Goal: Information Seeking & Learning: Compare options

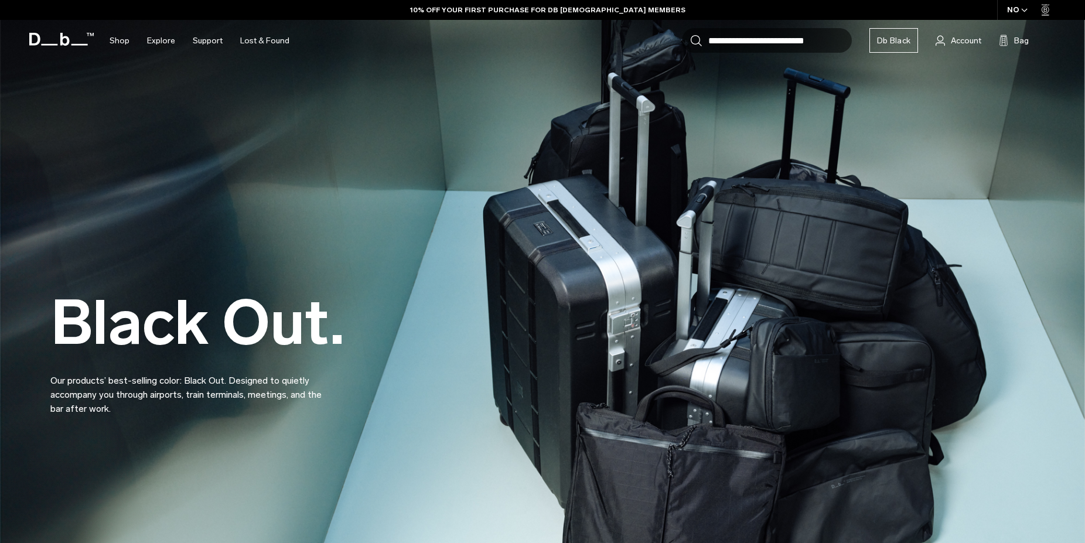
scroll to position [192, 0]
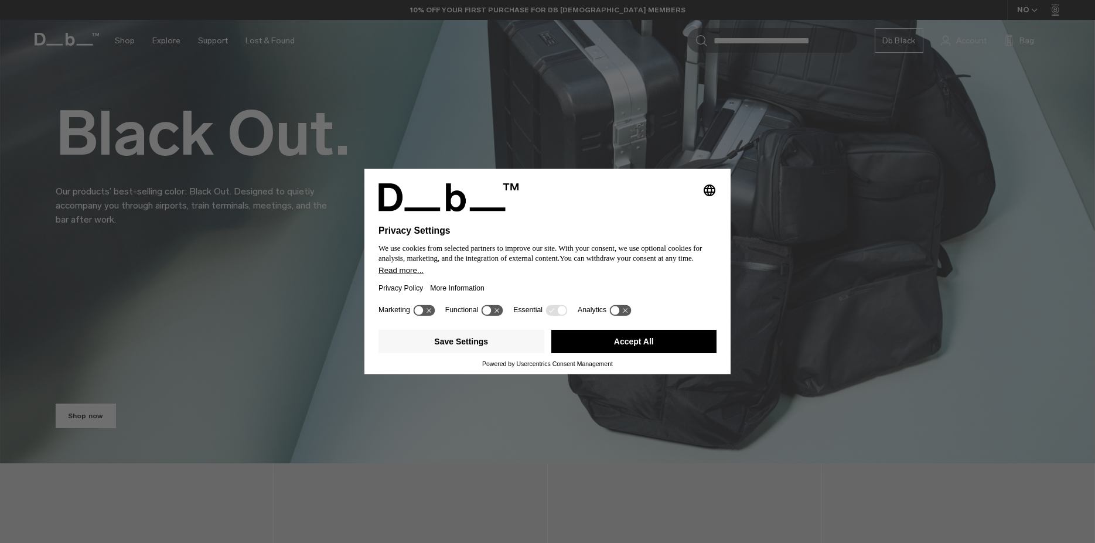
drag, startPoint x: 623, startPoint y: 340, endPoint x: 366, endPoint y: 290, distance: 261.5
click at [623, 340] on button "Accept All" at bounding box center [634, 341] width 166 height 23
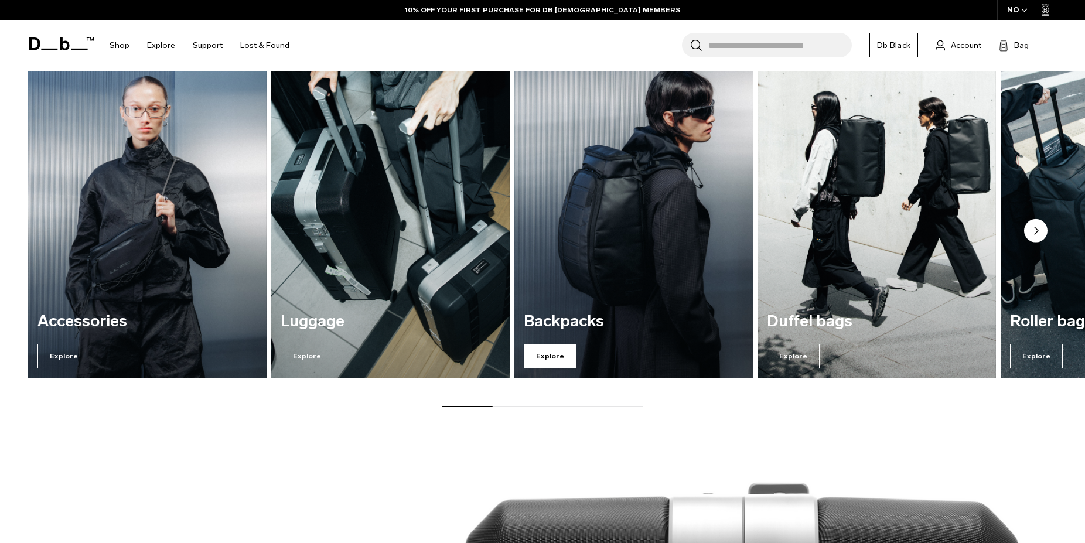
scroll to position [1699, 0]
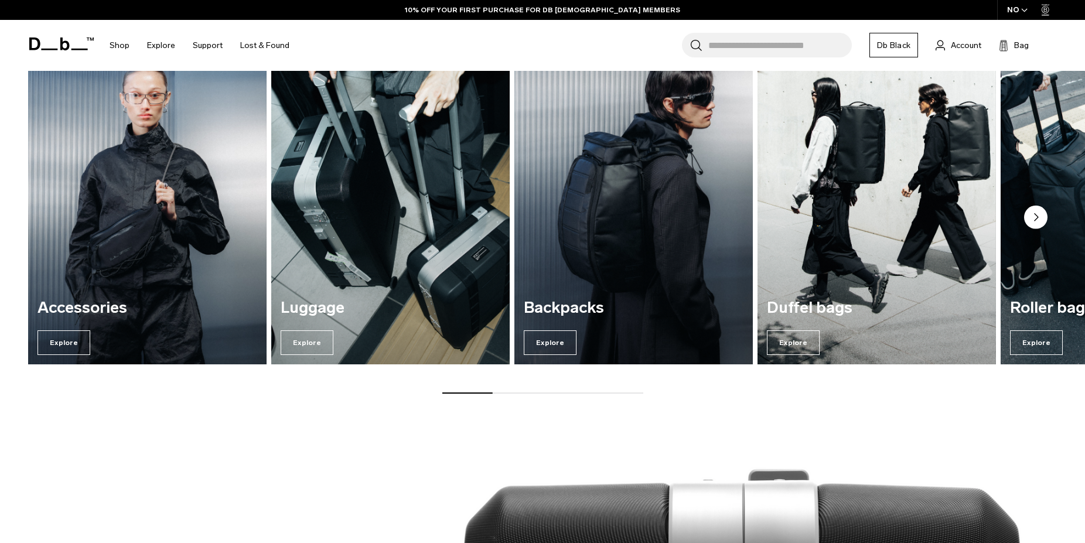
click at [581, 283] on img "3 / 7" at bounding box center [633, 204] width 245 height 332
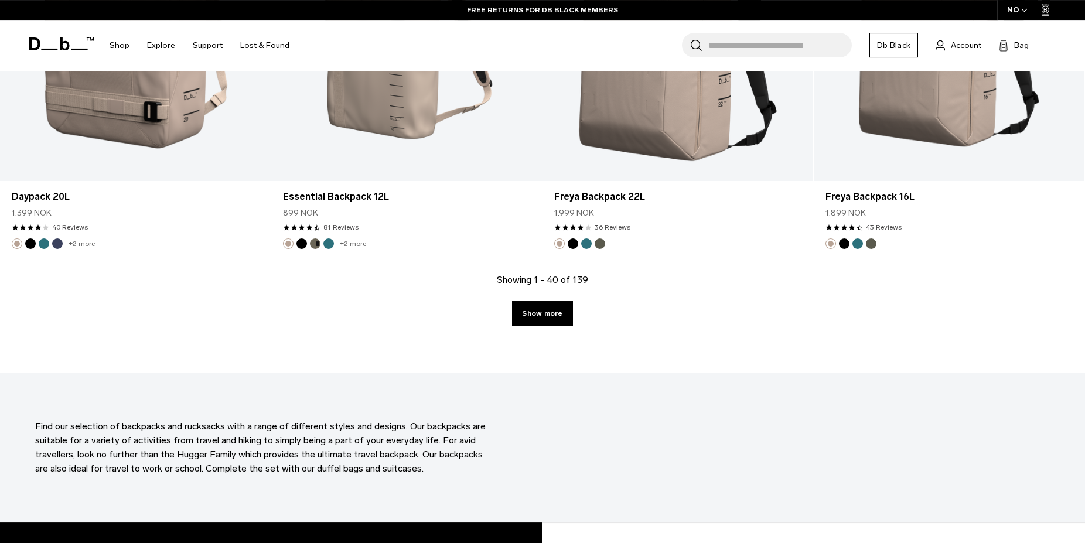
scroll to position [4083, 0]
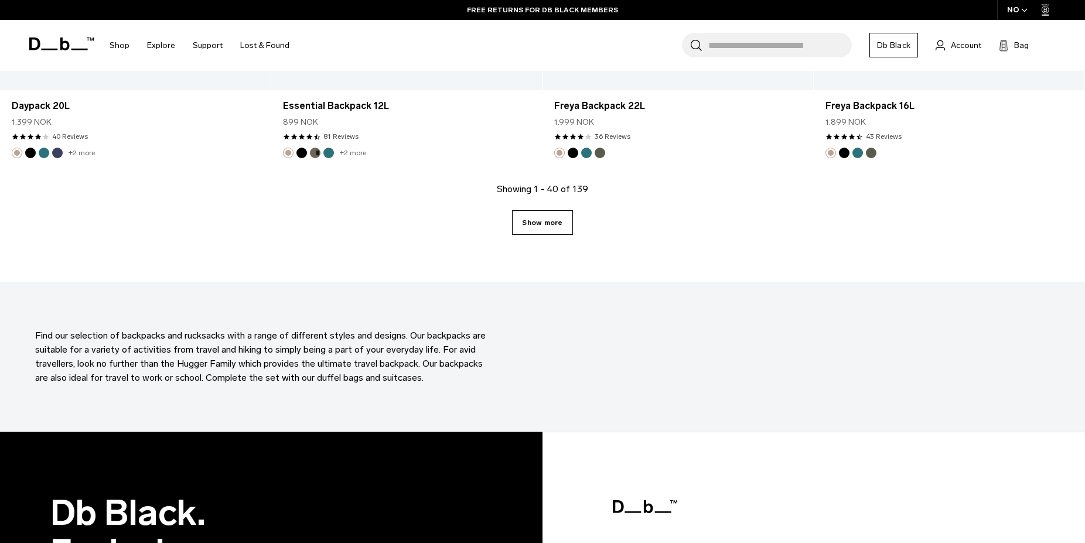
click at [535, 227] on link "Show more" at bounding box center [542, 222] width 60 height 25
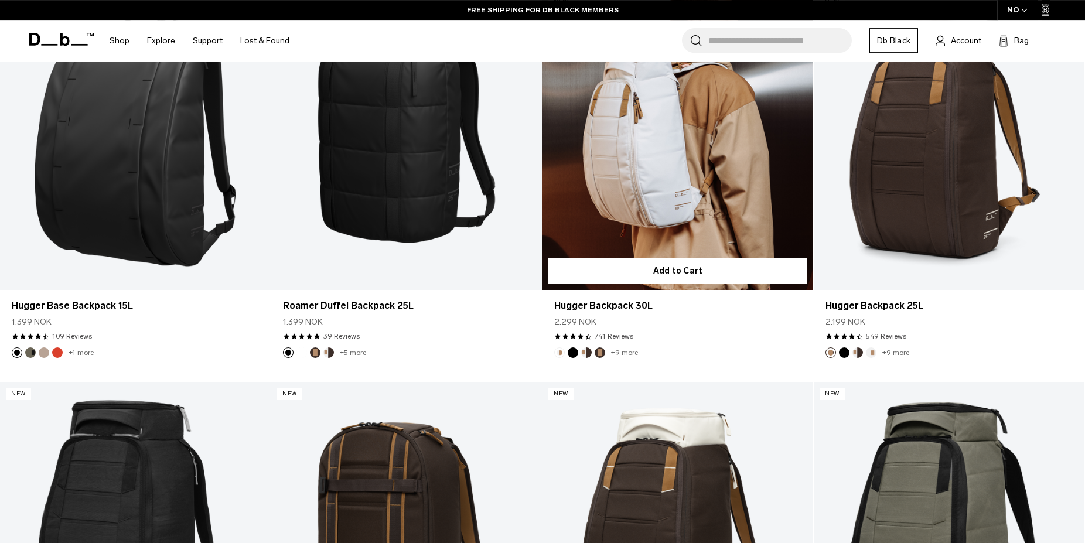
scroll to position [5830, 0]
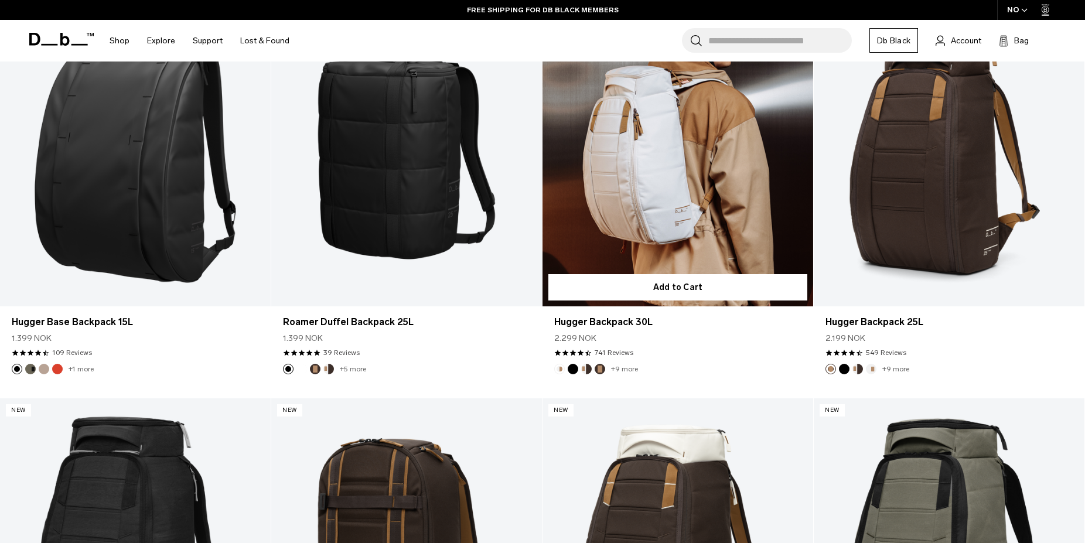
click at [683, 170] on link "Hugger Backpack 30L" at bounding box center [677, 156] width 271 height 301
click at [684, 170] on link "Hugger Backpack 30L" at bounding box center [677, 156] width 271 height 301
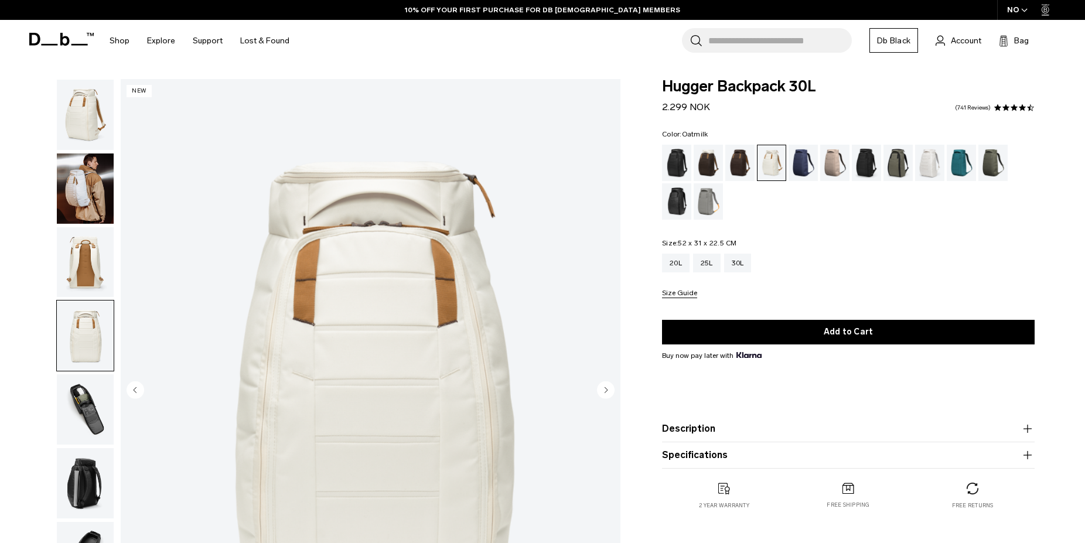
click at [101, 374] on img "button" at bounding box center [85, 409] width 57 height 70
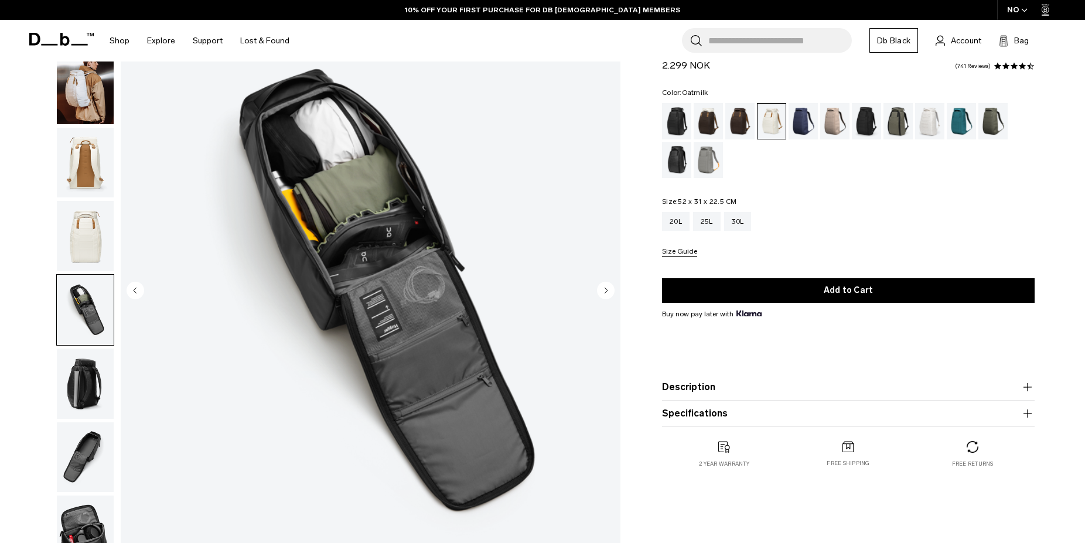
scroll to position [100, 0]
click at [79, 349] on img "button" at bounding box center [85, 384] width 57 height 70
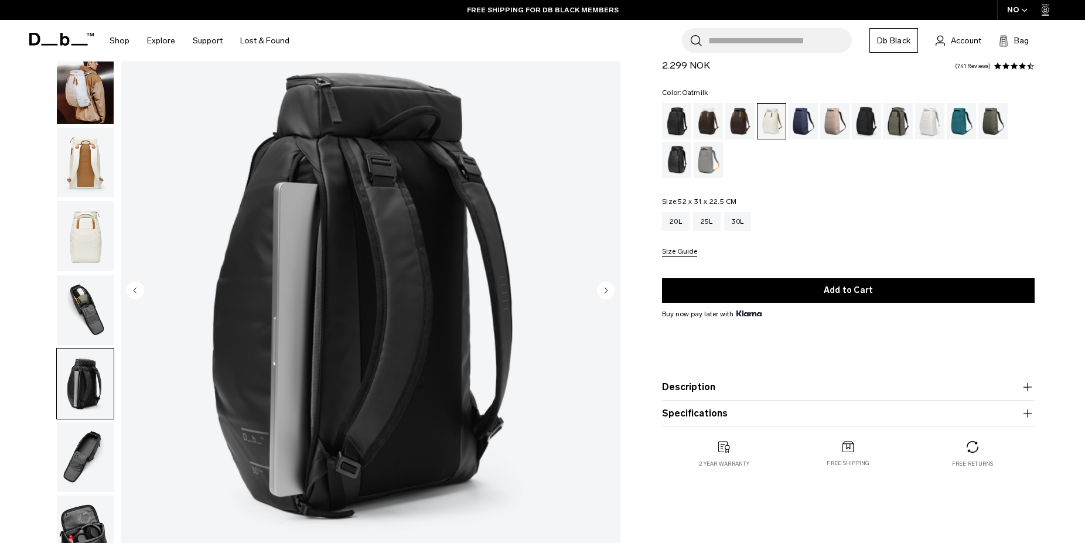
click at [87, 422] on img "button" at bounding box center [85, 457] width 57 height 70
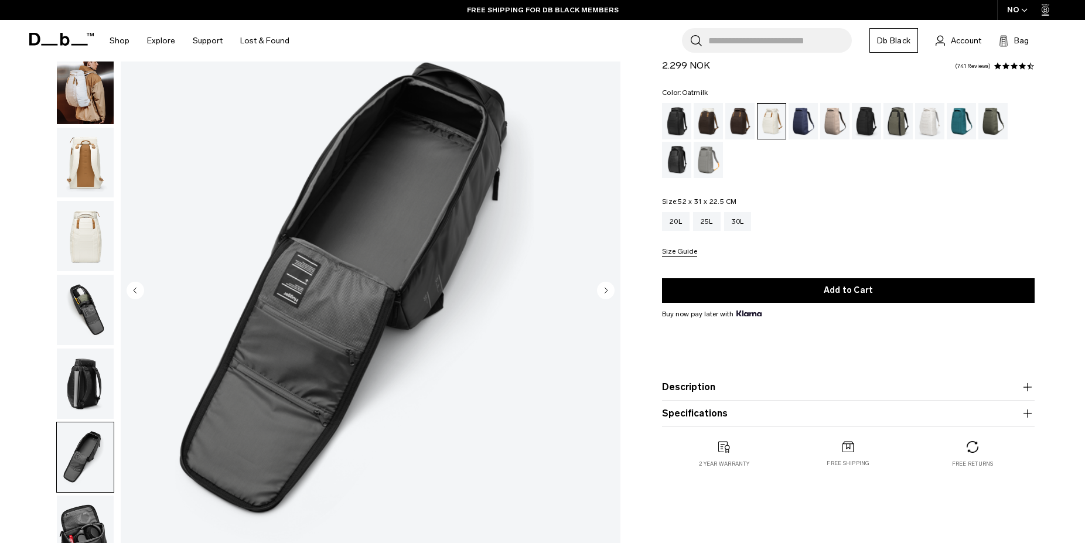
click at [72, 349] on img "button" at bounding box center [85, 384] width 57 height 70
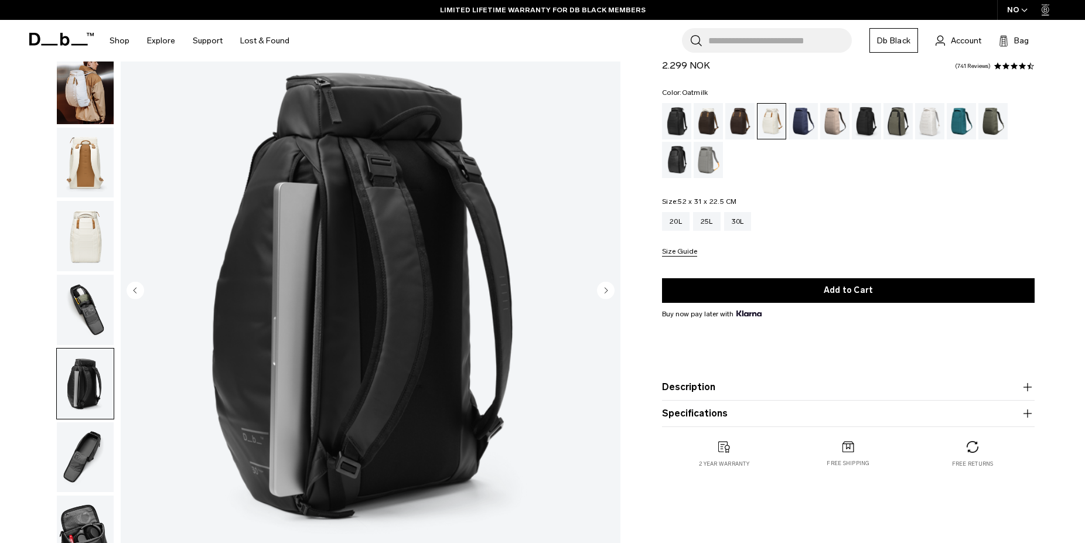
click at [74, 496] on img "button" at bounding box center [85, 531] width 57 height 70
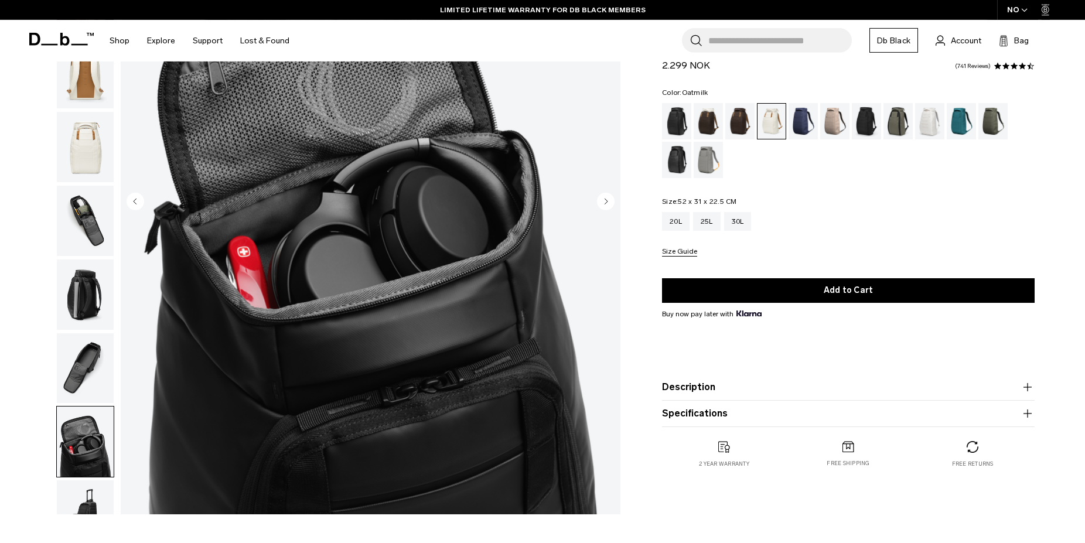
scroll to position [199, 0]
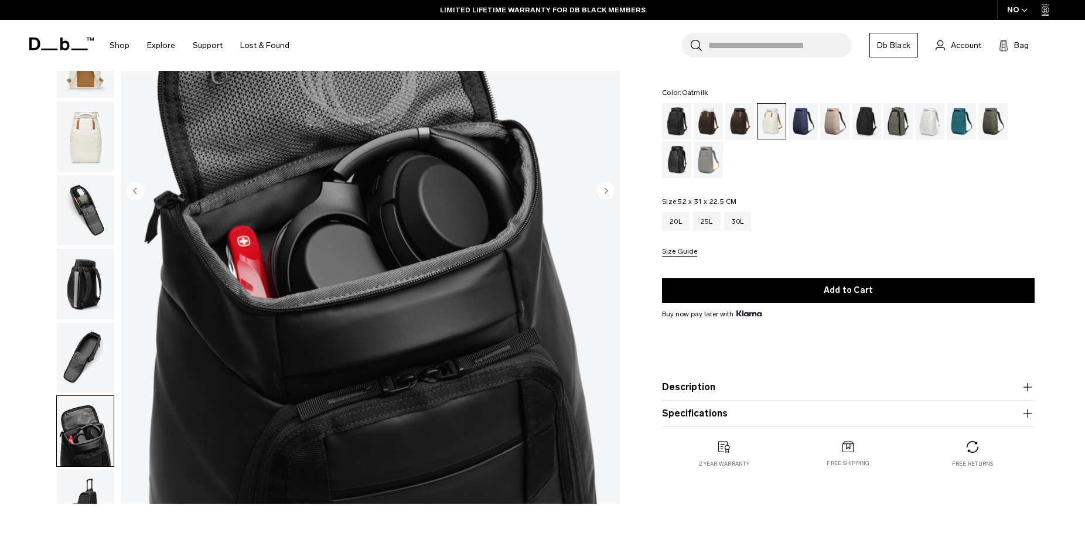
click at [85, 470] on img "button" at bounding box center [85, 505] width 57 height 70
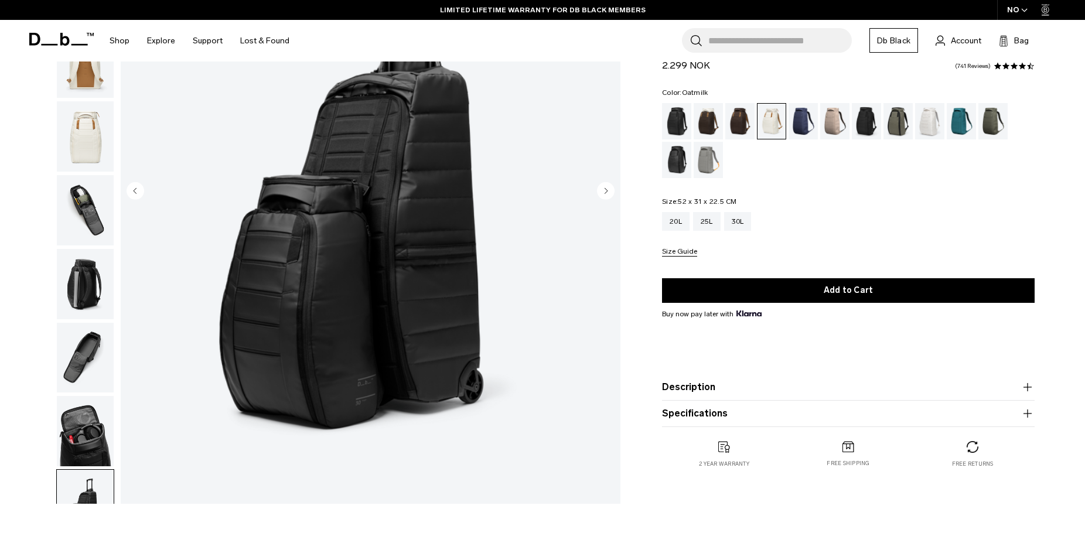
scroll to position [0, 0]
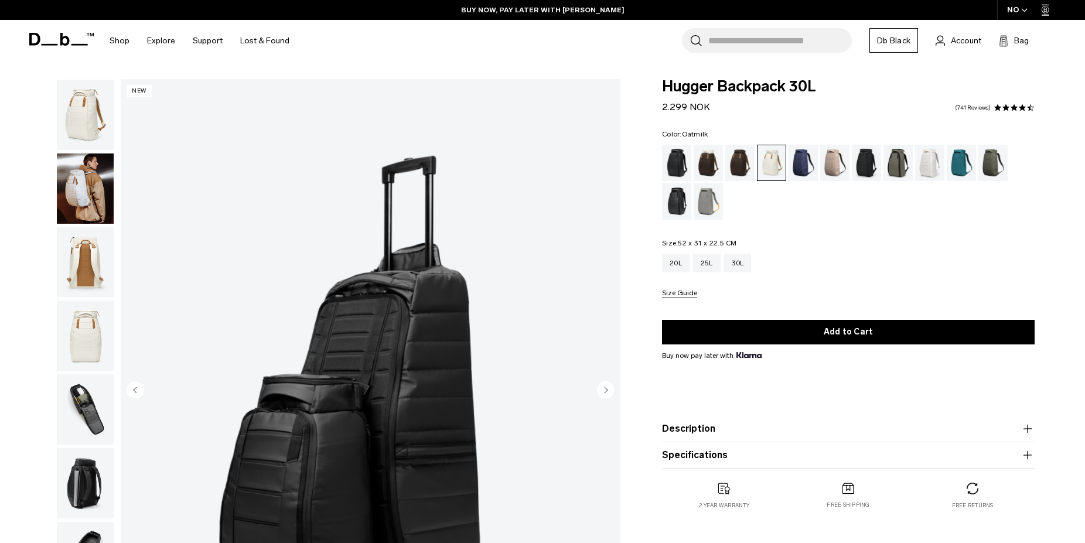
click at [779, 163] on div "Oatmilk" at bounding box center [771, 162] width 29 height 35
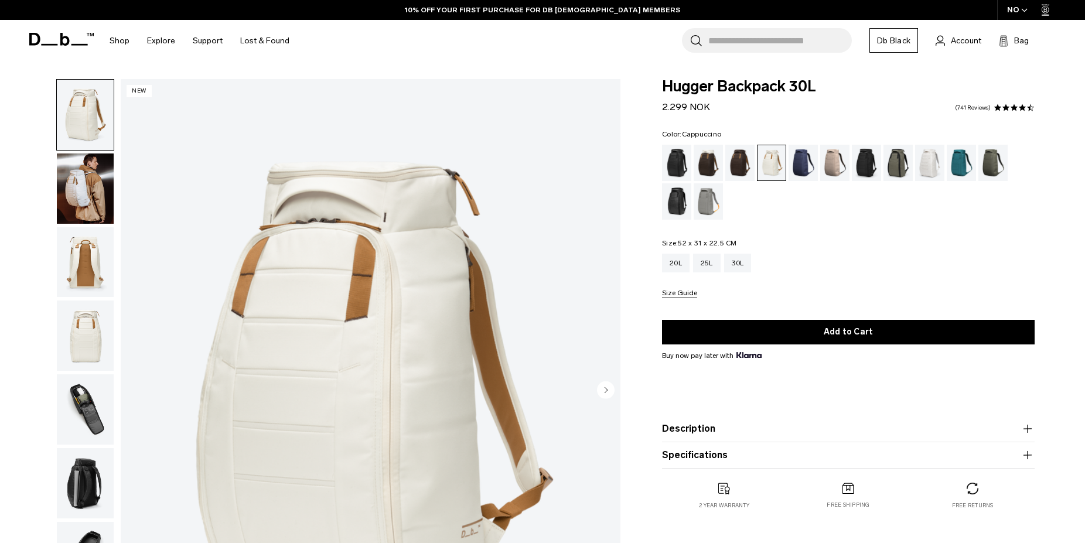
click at [700, 160] on div "Cappuccino" at bounding box center [709, 163] width 30 height 36
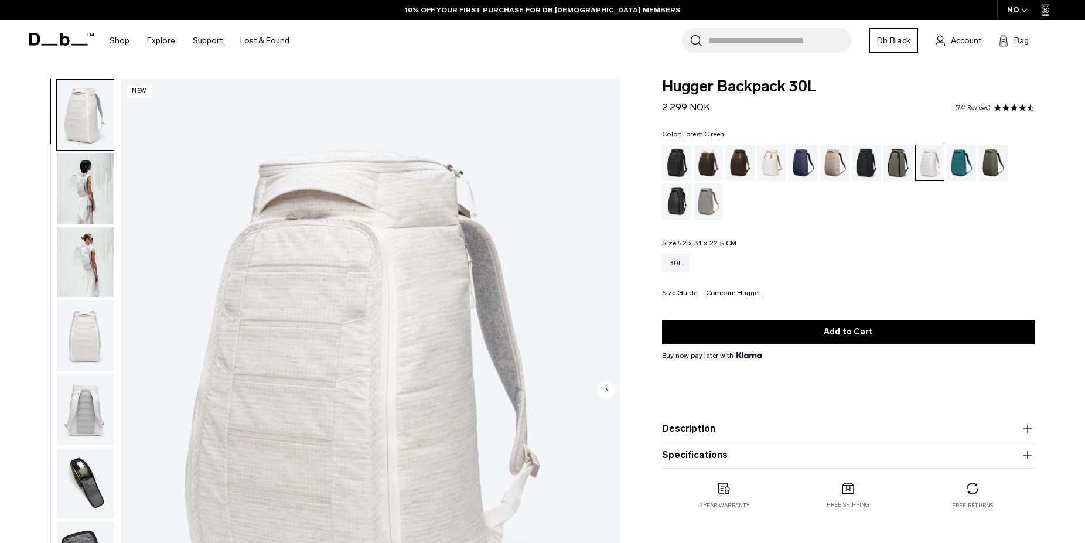
click at [894, 166] on div "Forest Green" at bounding box center [898, 163] width 30 height 36
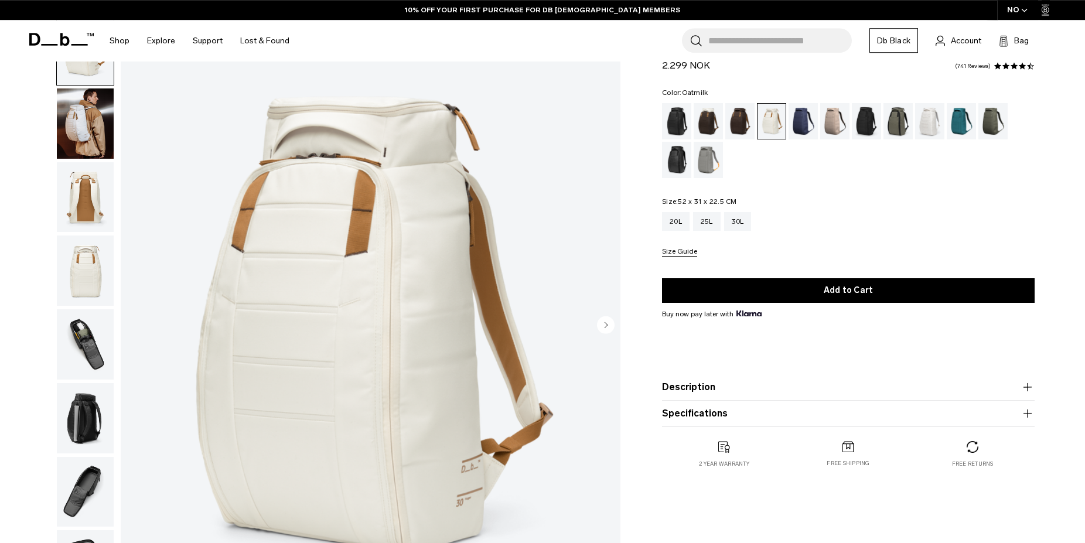
scroll to position [100, 0]
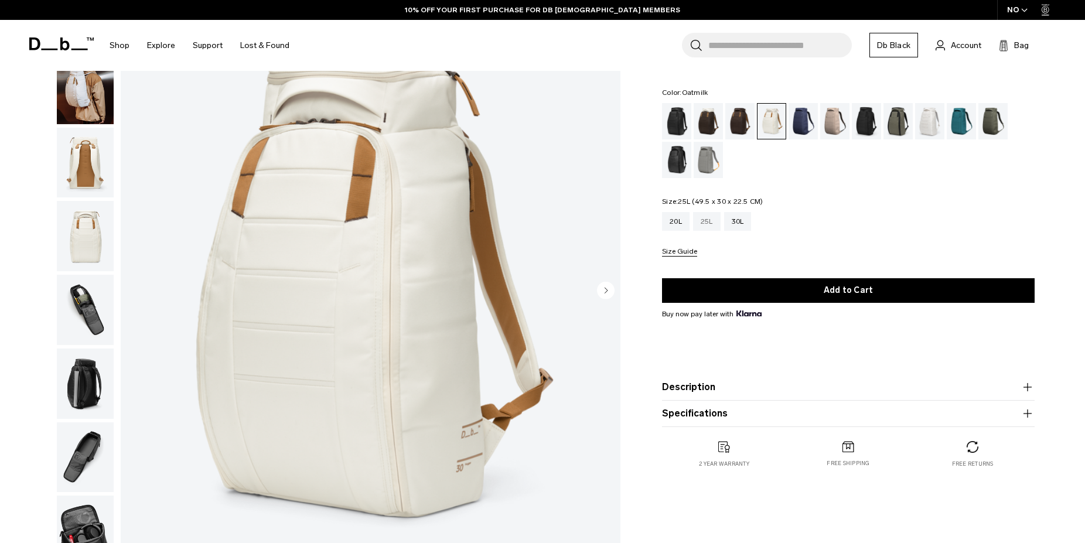
click at [709, 226] on div "25L" at bounding box center [707, 221] width 28 height 19
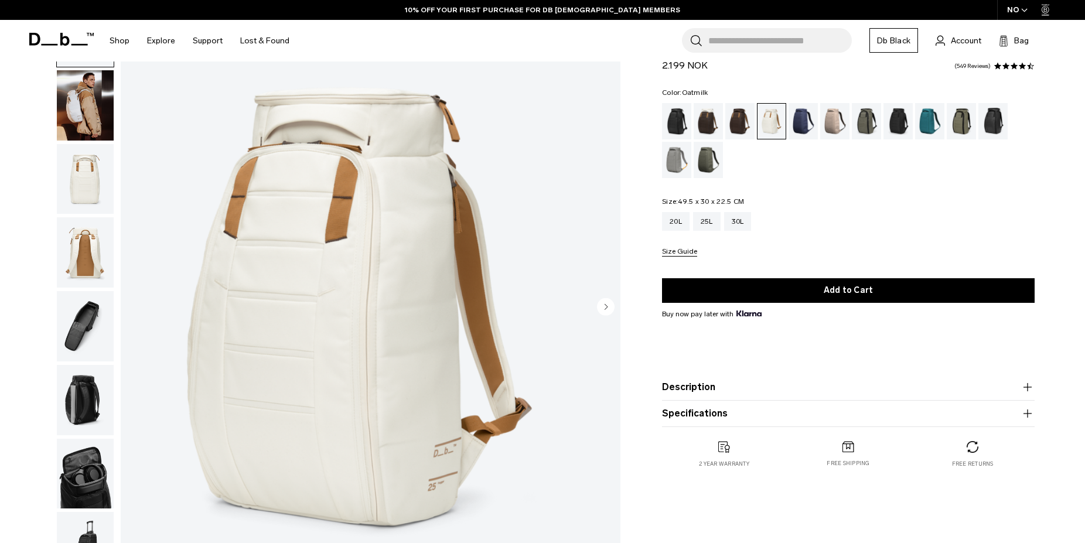
scroll to position [100, 0]
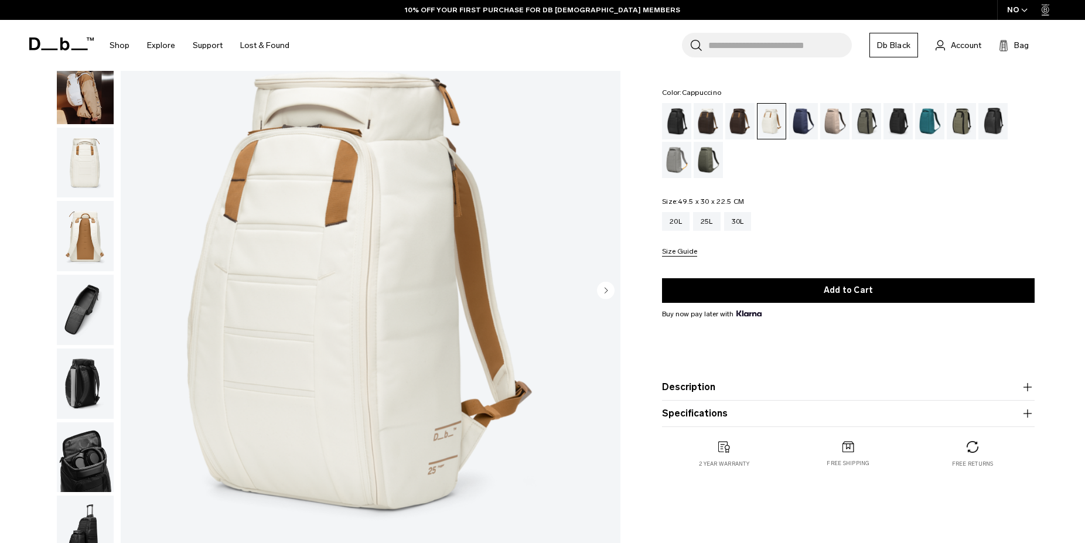
click at [708, 115] on div "Cappuccino" at bounding box center [709, 121] width 30 height 36
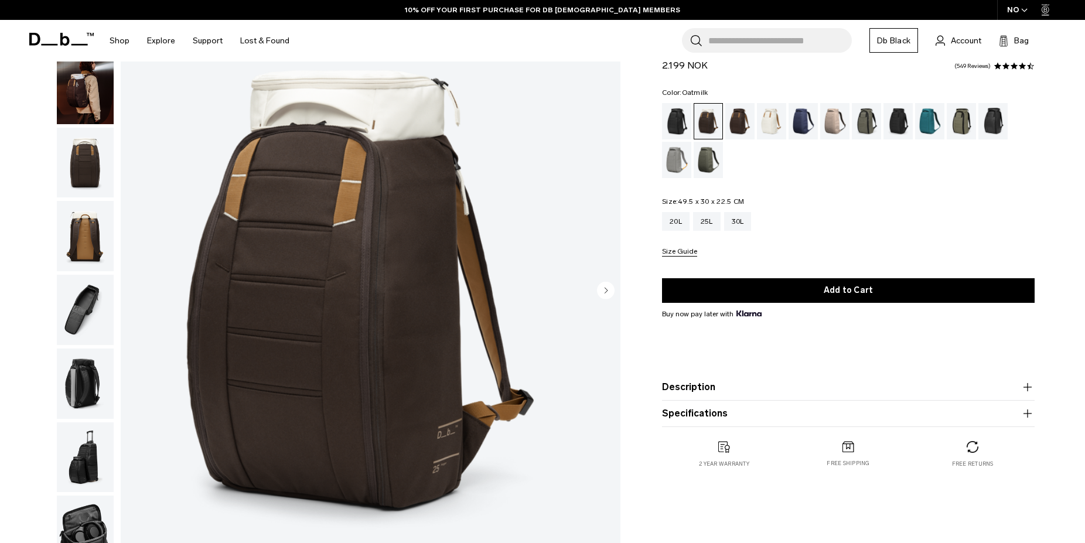
scroll to position [100, 0]
click at [776, 121] on div "Oatmilk" at bounding box center [772, 121] width 30 height 36
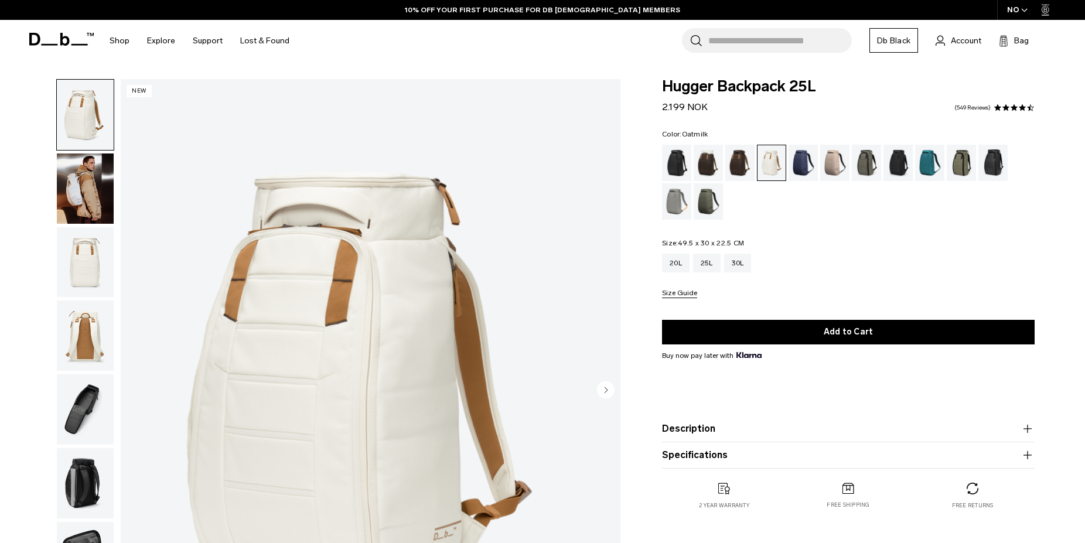
click at [80, 168] on img "button" at bounding box center [85, 188] width 57 height 70
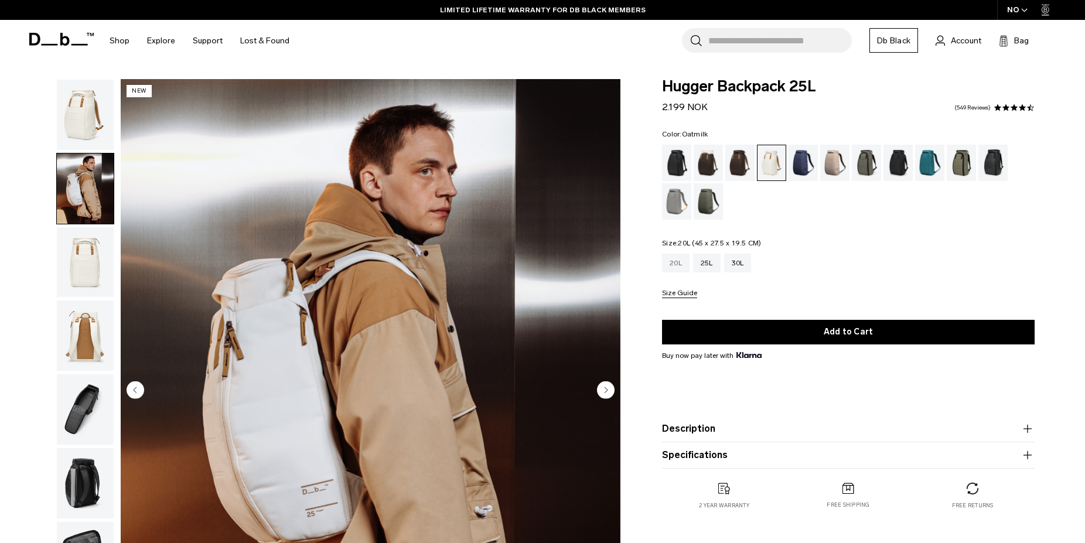
click at [682, 256] on div "20L" at bounding box center [676, 263] width 28 height 19
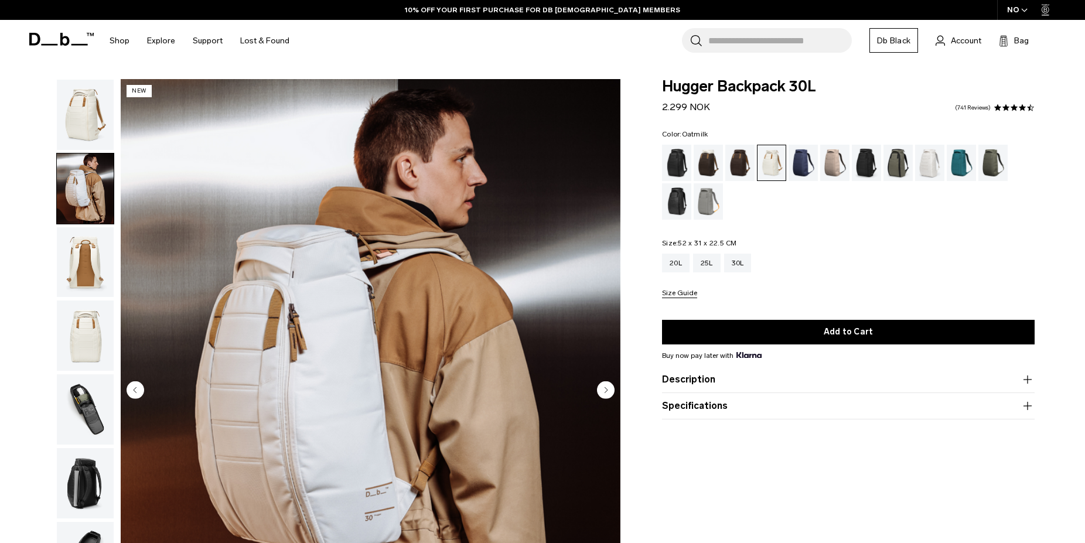
click at [74, 229] on img "button" at bounding box center [85, 262] width 57 height 70
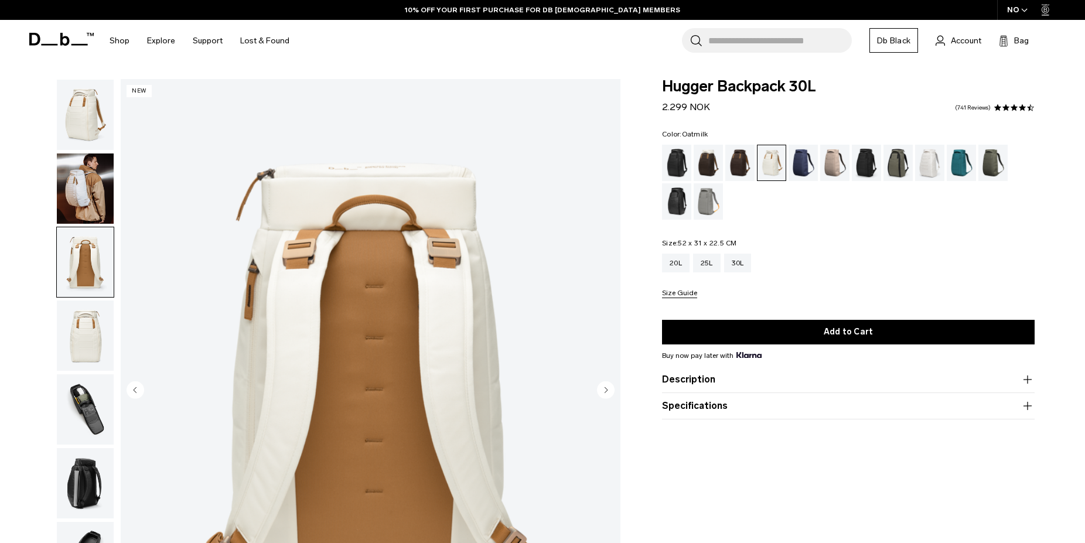
click at [88, 301] on img "button" at bounding box center [85, 336] width 57 height 70
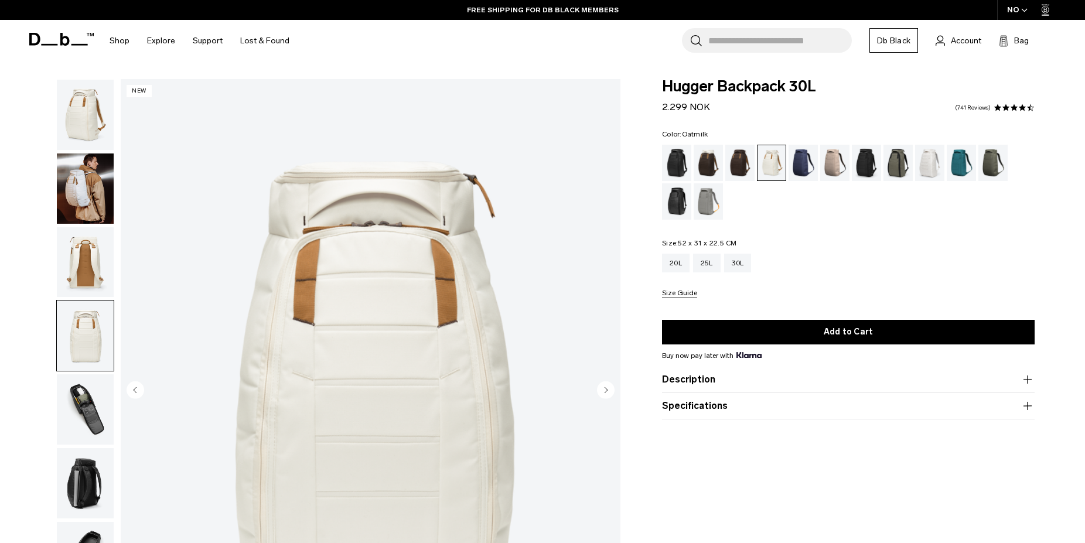
click at [98, 374] on img "button" at bounding box center [85, 409] width 57 height 70
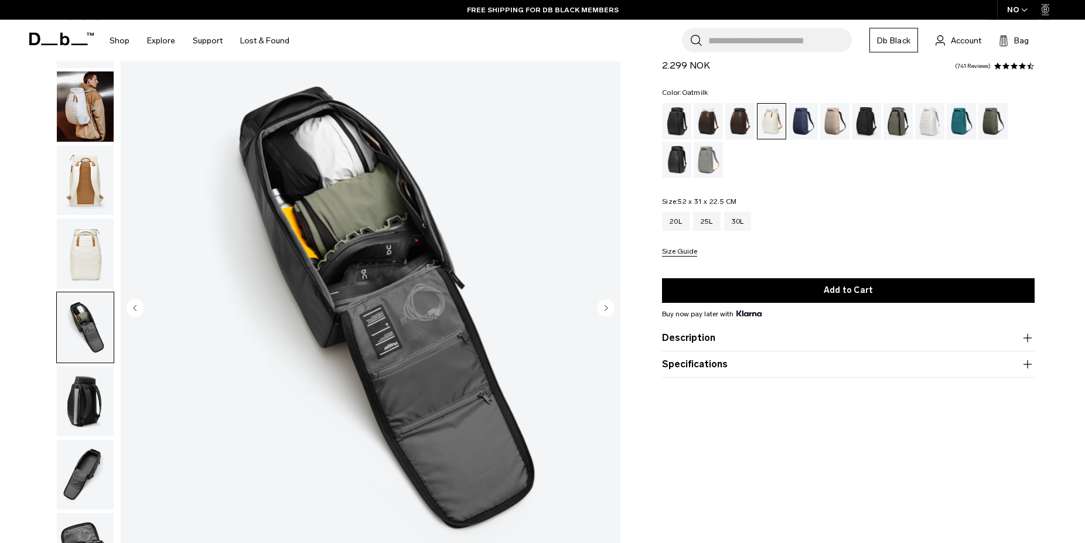
scroll to position [100, 0]
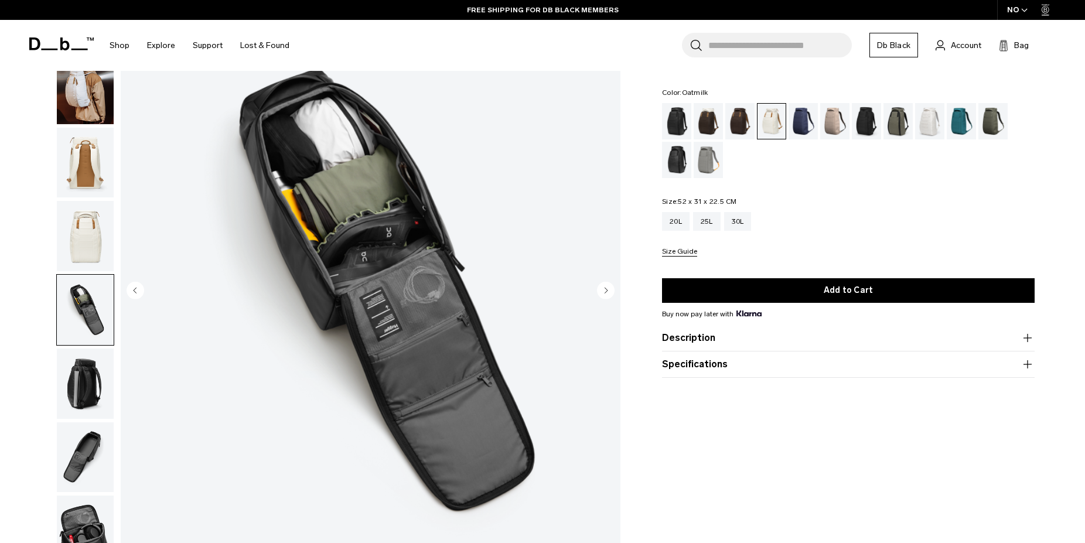
click at [71, 349] on img "button" at bounding box center [85, 384] width 57 height 70
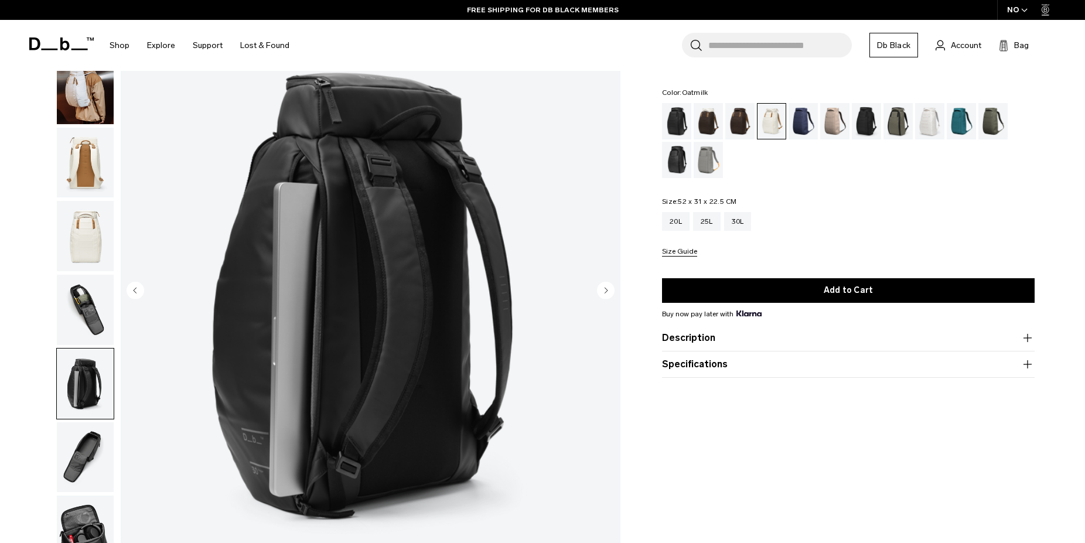
click at [84, 422] on img "button" at bounding box center [85, 457] width 57 height 70
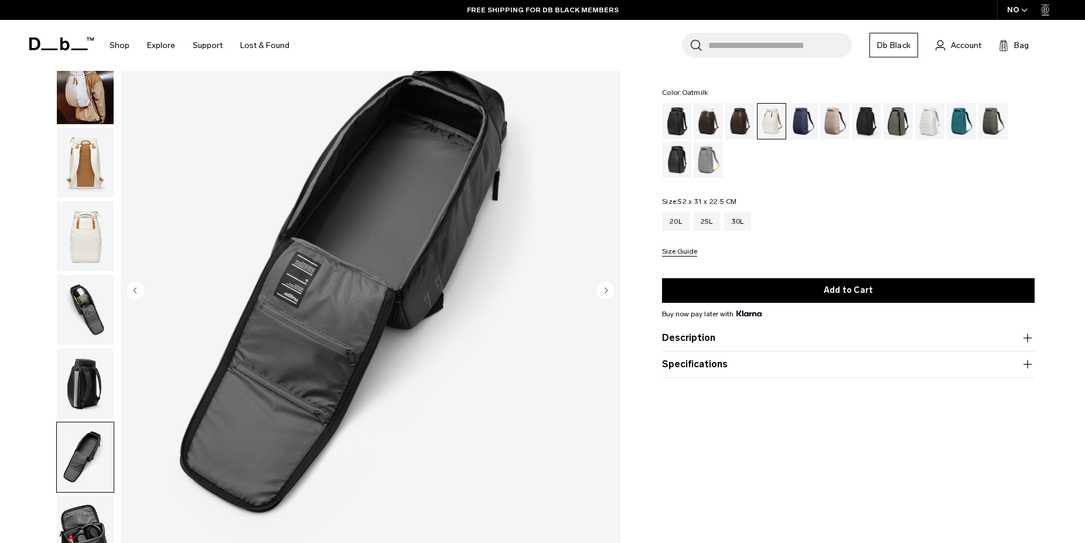
click at [73, 496] on img "button" at bounding box center [85, 531] width 57 height 70
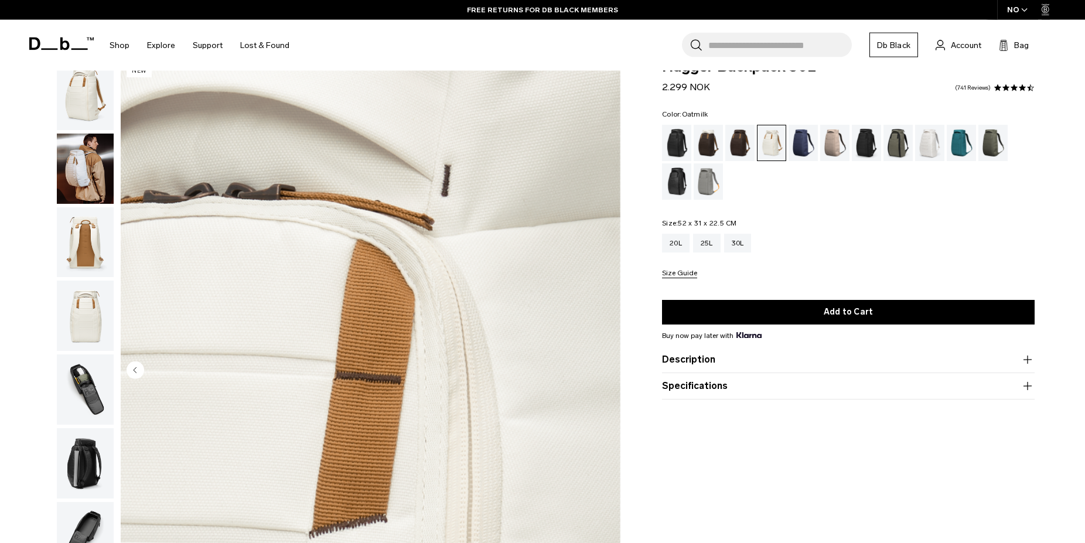
scroll to position [0, 0]
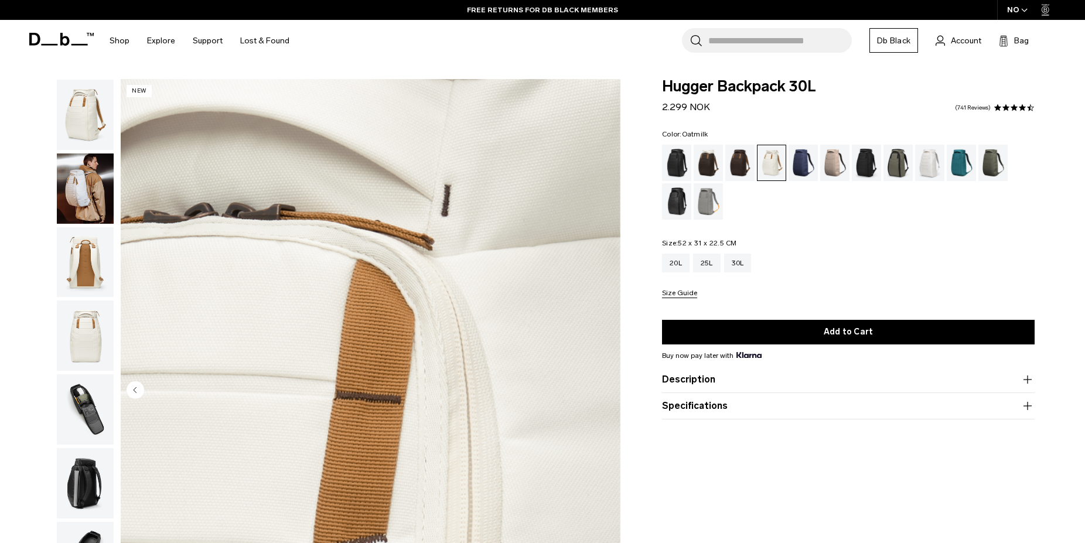
click at [81, 159] on img "button" at bounding box center [85, 188] width 57 height 70
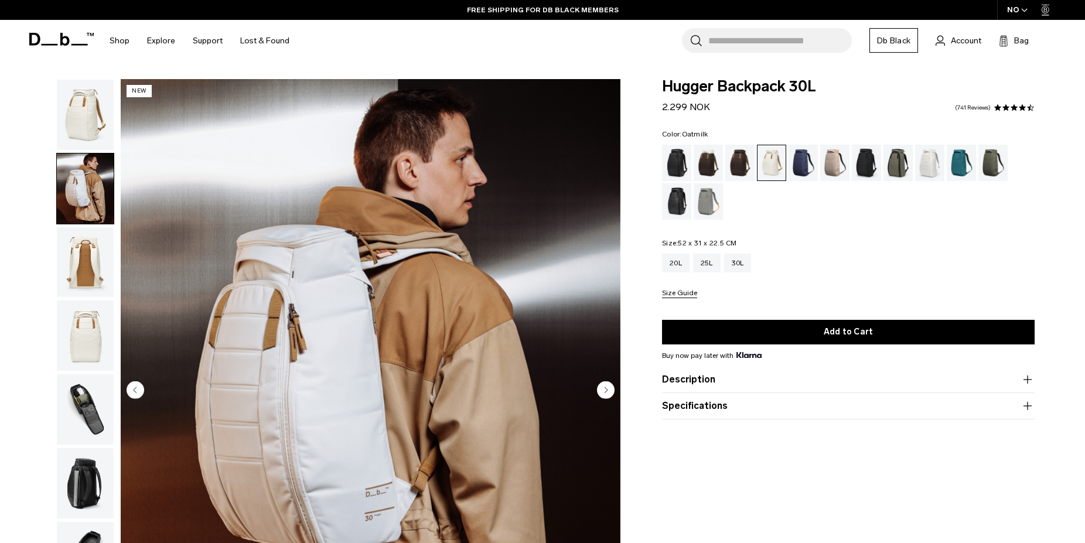
click at [607, 383] on circle "Next slide" at bounding box center [606, 390] width 18 height 18
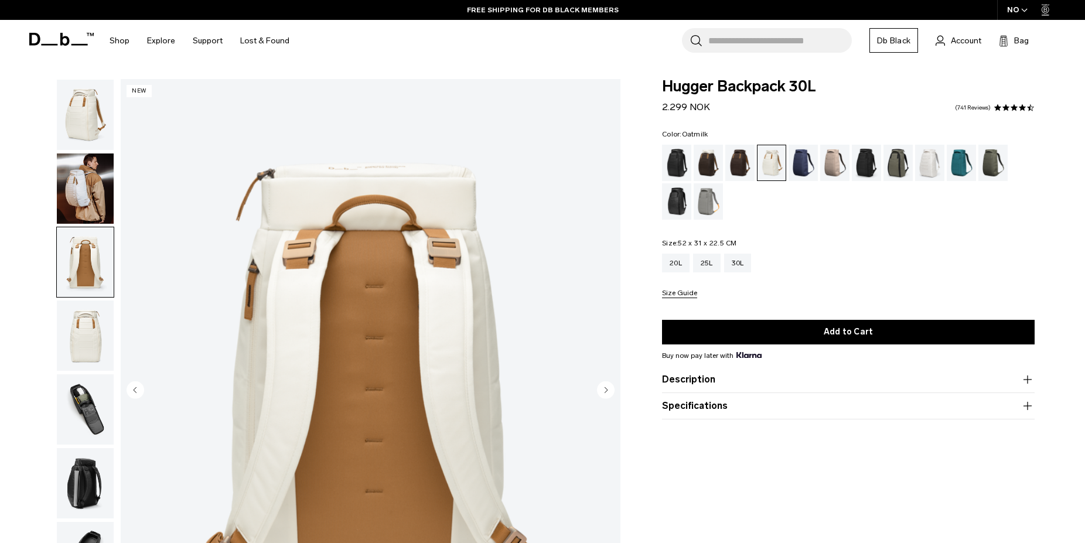
click at [607, 383] on circle "Next slide" at bounding box center [606, 390] width 18 height 18
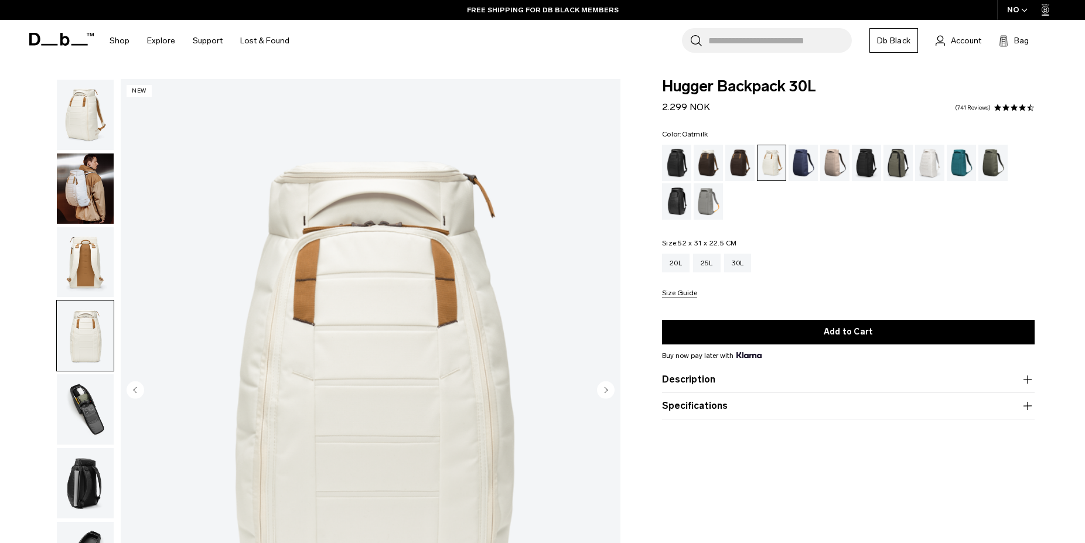
click at [607, 383] on circle "Next slide" at bounding box center [606, 390] width 18 height 18
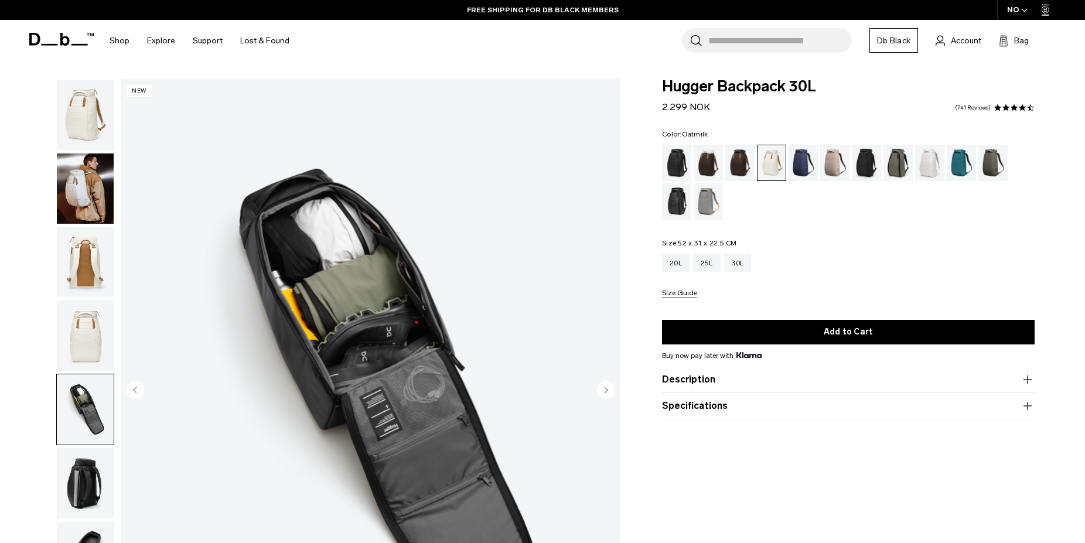
click at [607, 383] on circle "Next slide" at bounding box center [606, 390] width 18 height 18
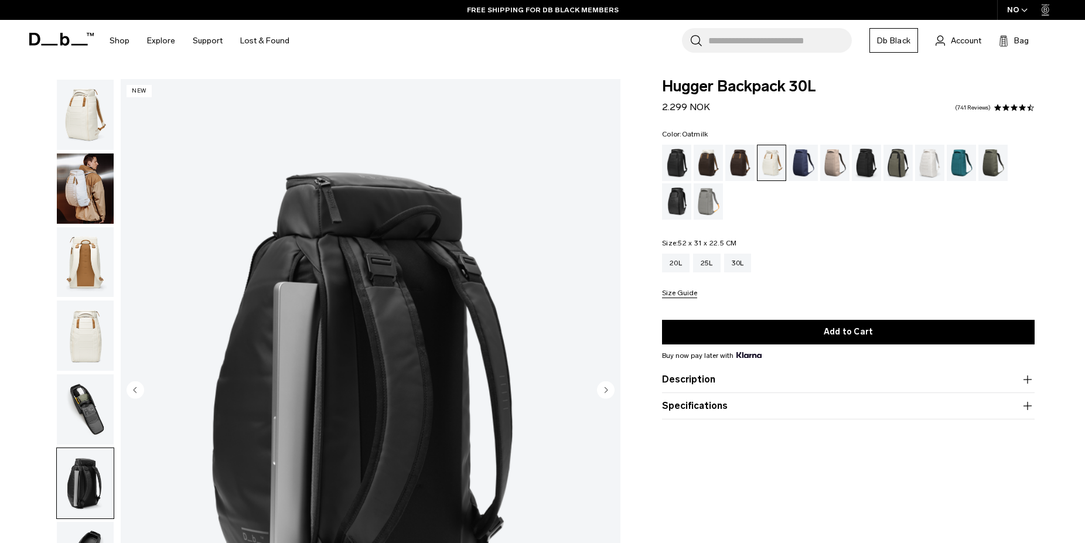
click at [610, 383] on icon "Next slide" at bounding box center [606, 390] width 18 height 18
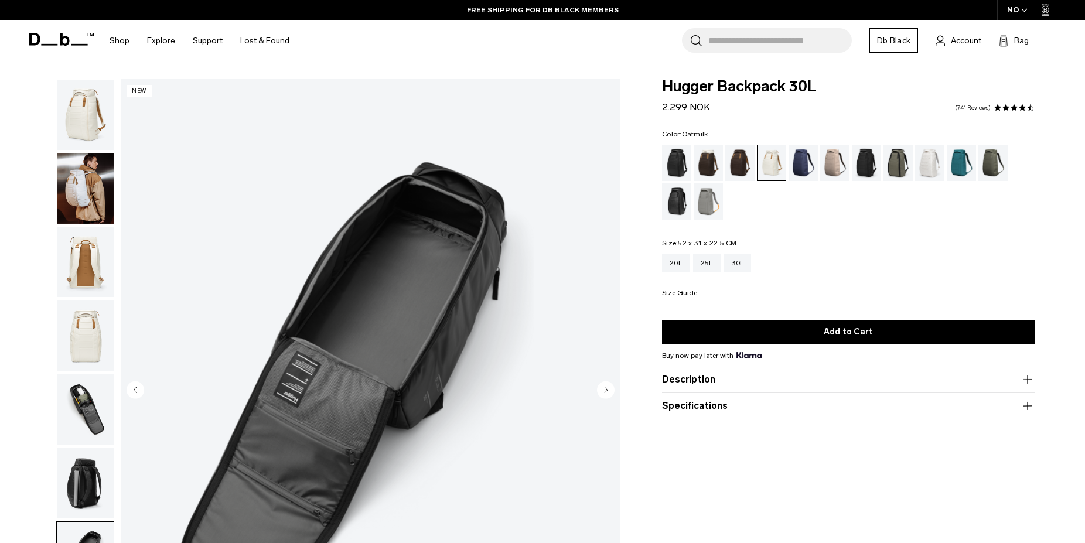
click at [599, 394] on circle "Next slide" at bounding box center [606, 390] width 18 height 18
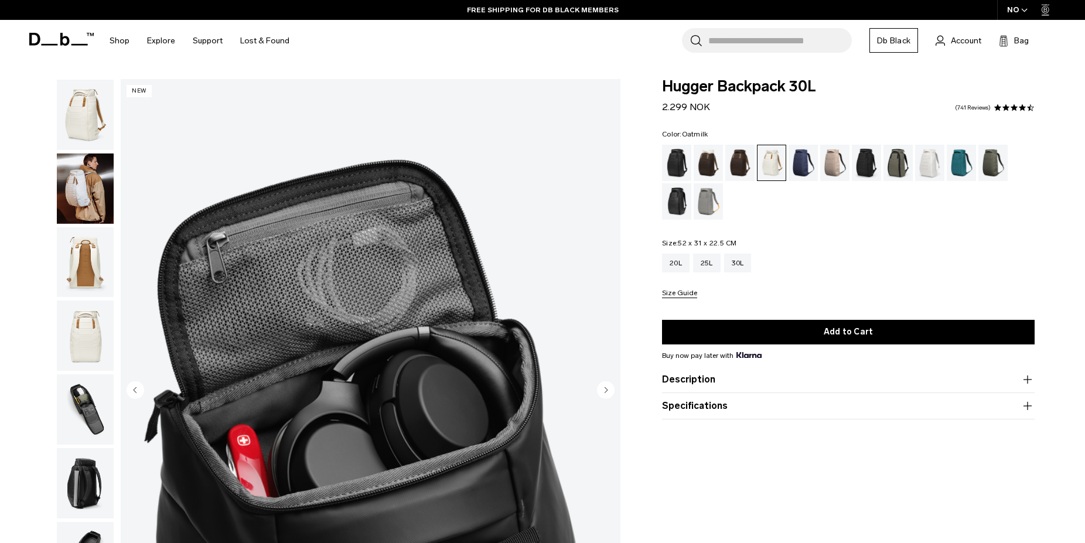
click at [599, 394] on circle "Next slide" at bounding box center [606, 390] width 18 height 18
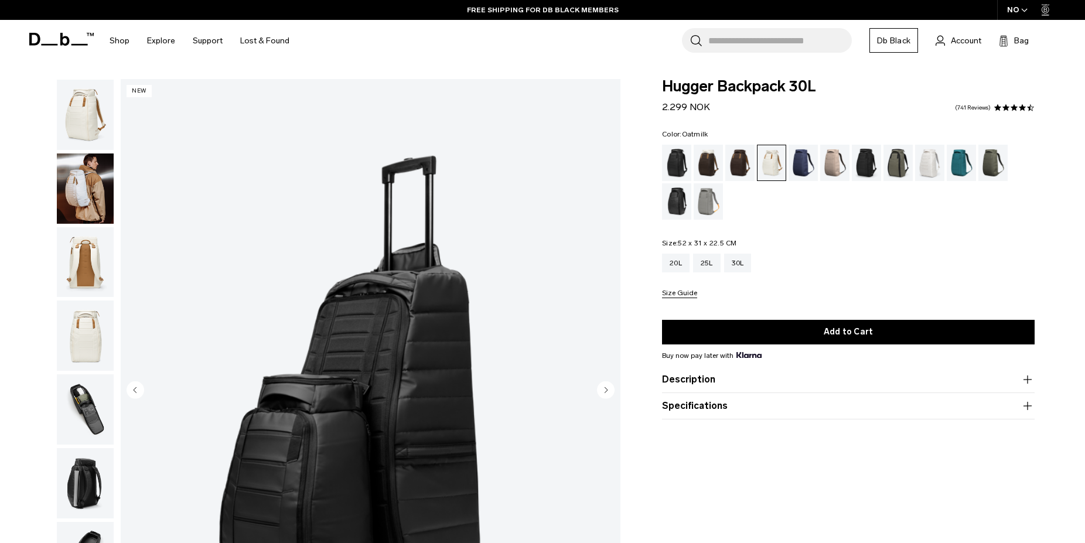
click at [600, 394] on circle "Next slide" at bounding box center [606, 390] width 18 height 18
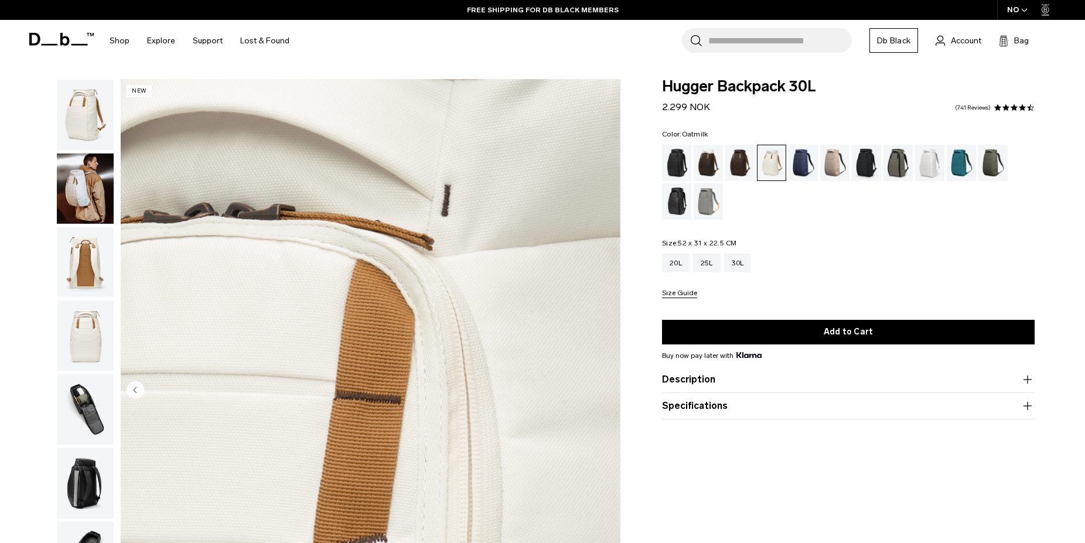
click at [600, 394] on div "10 / 10 New" at bounding box center [371, 391] width 500 height 624
click at [600, 394] on img "10 / 10" at bounding box center [371, 391] width 500 height 624
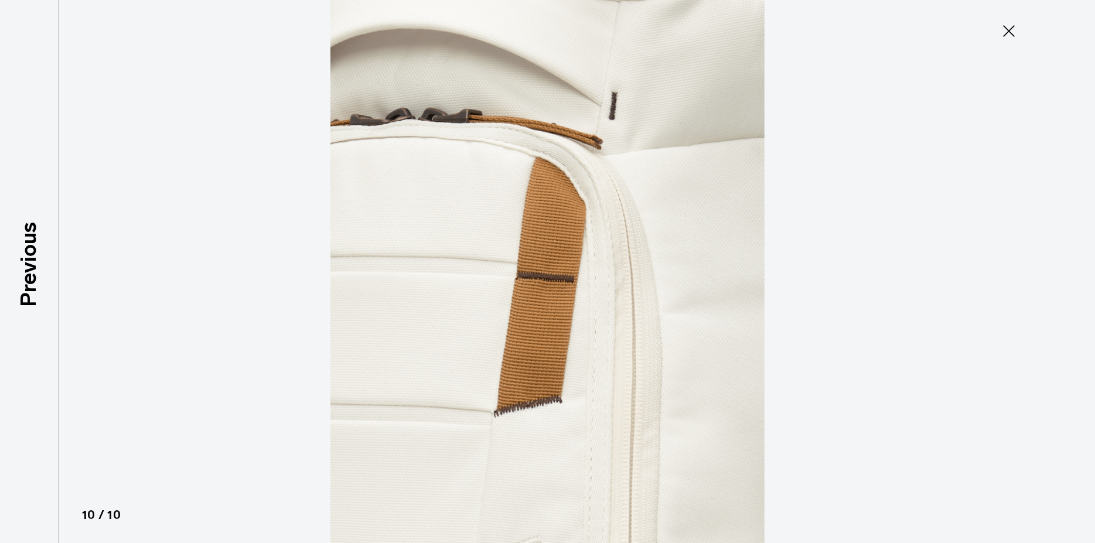
click at [1009, 31] on icon at bounding box center [1009, 31] width 12 height 12
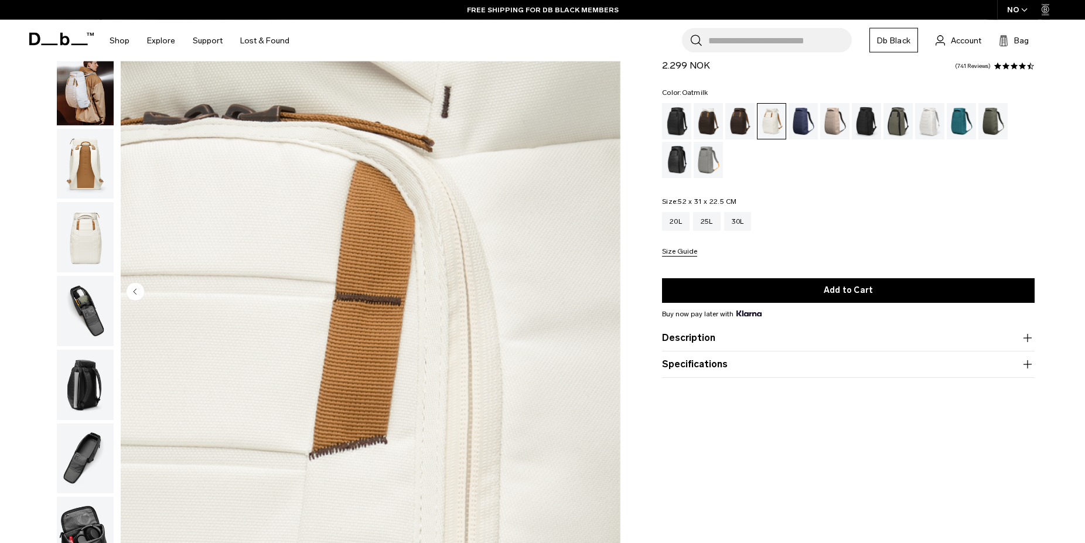
scroll to position [100, 0]
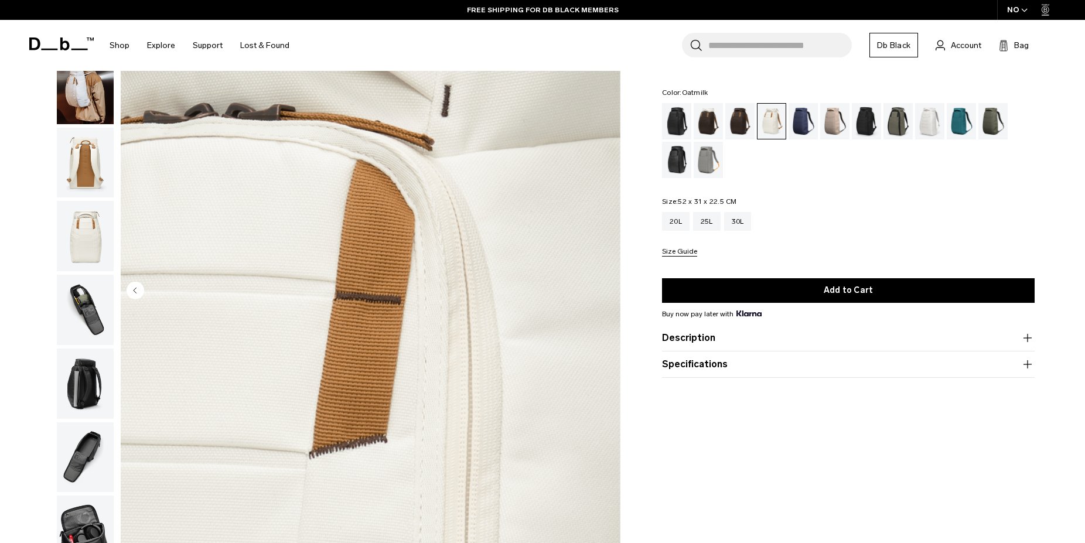
click at [145, 295] on img "10 / 10" at bounding box center [371, 291] width 500 height 624
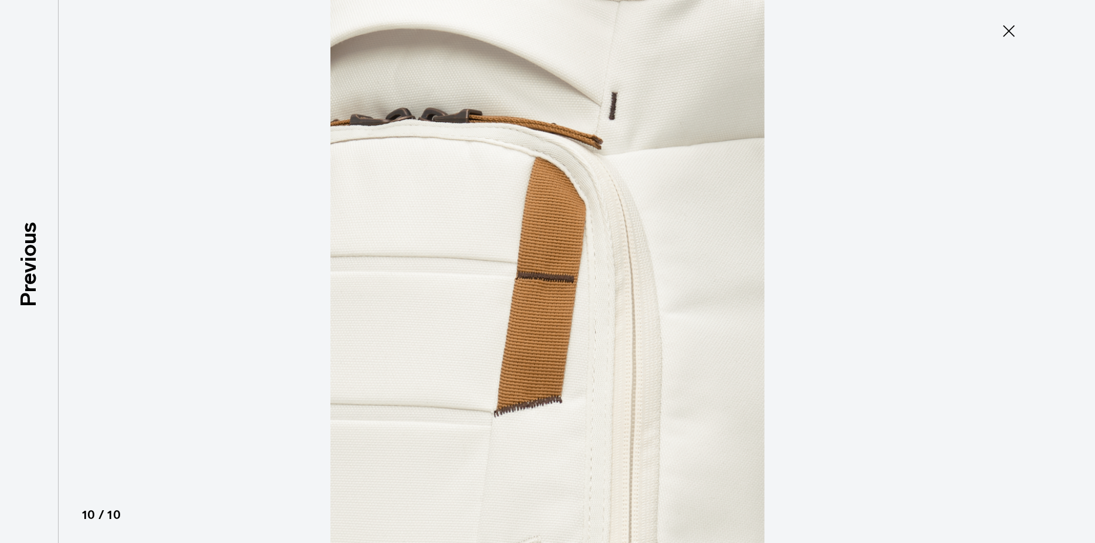
click at [1006, 25] on icon at bounding box center [1008, 31] width 19 height 19
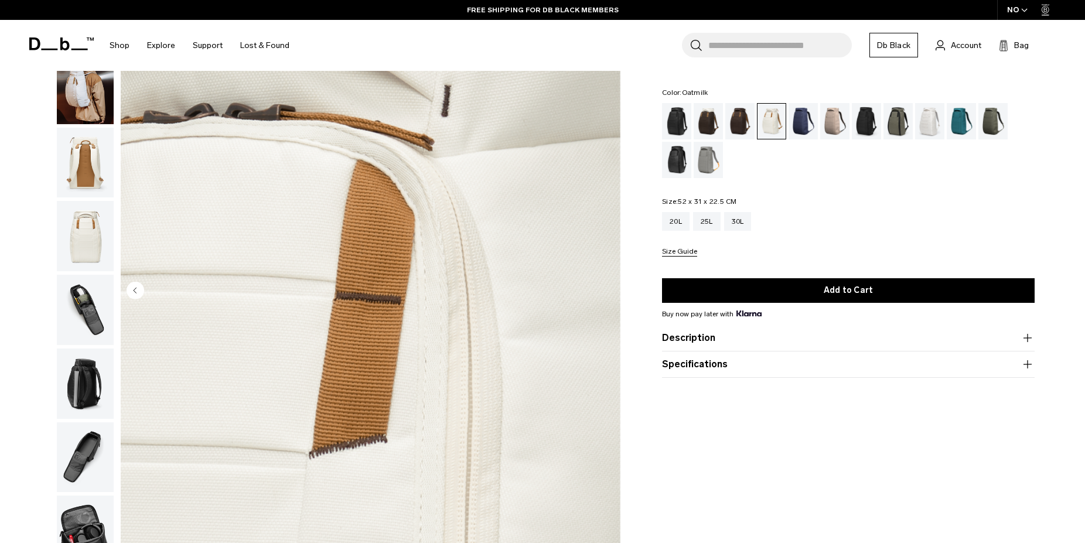
click at [134, 288] on circle "Previous slide" at bounding box center [136, 290] width 18 height 18
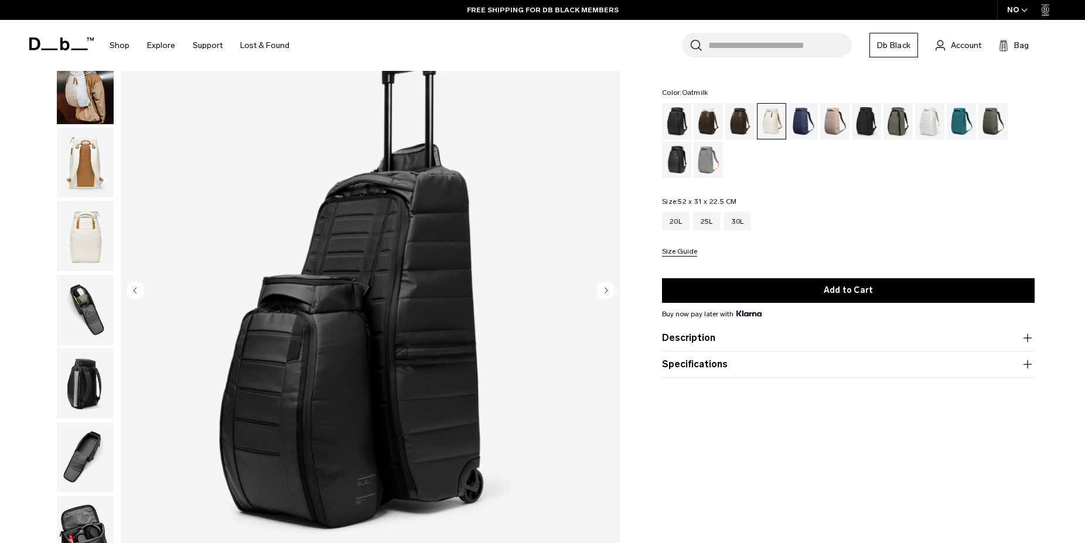
click at [135, 287] on circle "Previous slide" at bounding box center [136, 290] width 18 height 18
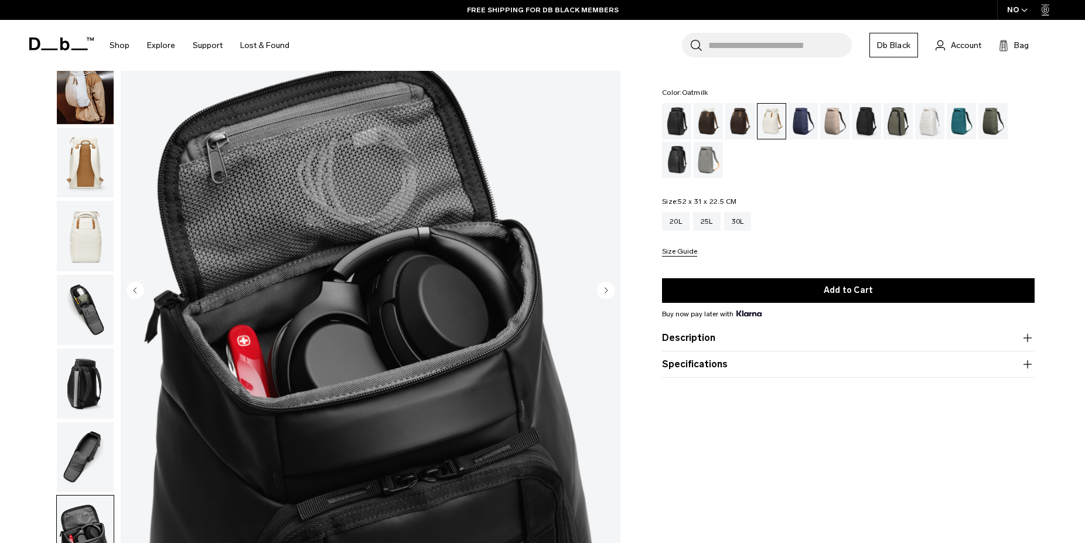
click at [135, 287] on circle "Previous slide" at bounding box center [136, 290] width 18 height 18
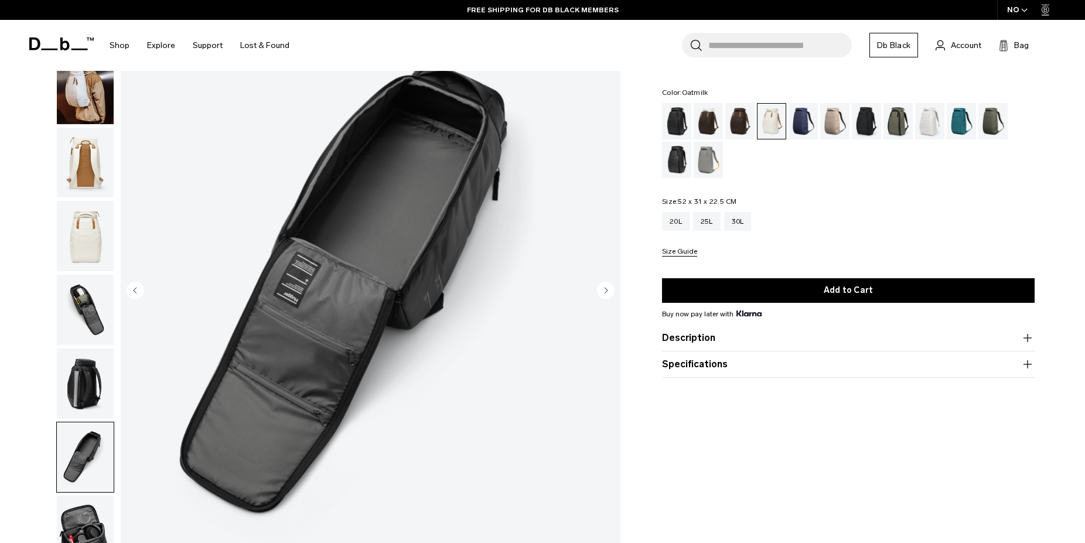
click at [136, 287] on circle "Previous slide" at bounding box center [136, 290] width 18 height 18
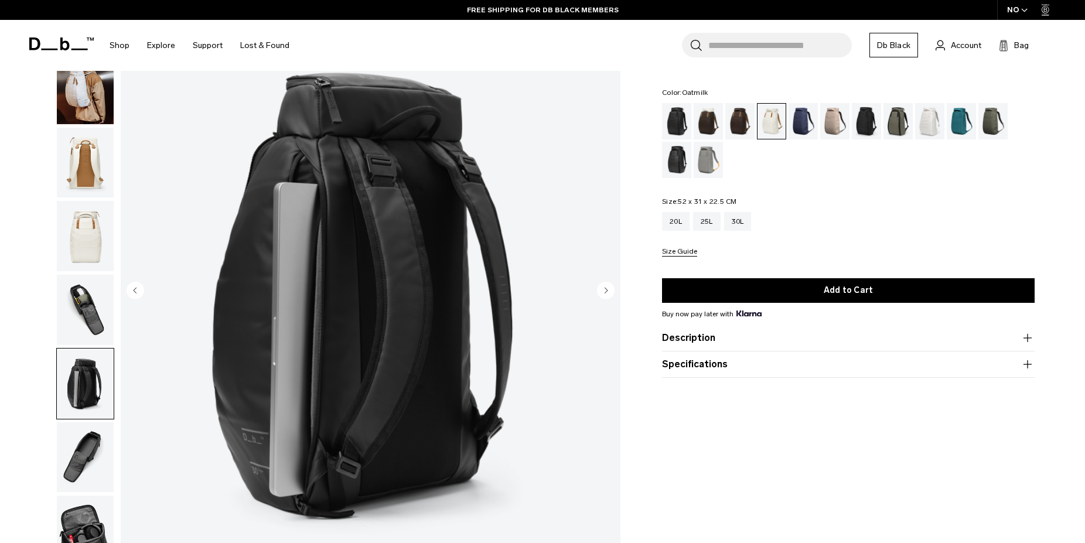
click at [136, 287] on circle "Previous slide" at bounding box center [136, 290] width 18 height 18
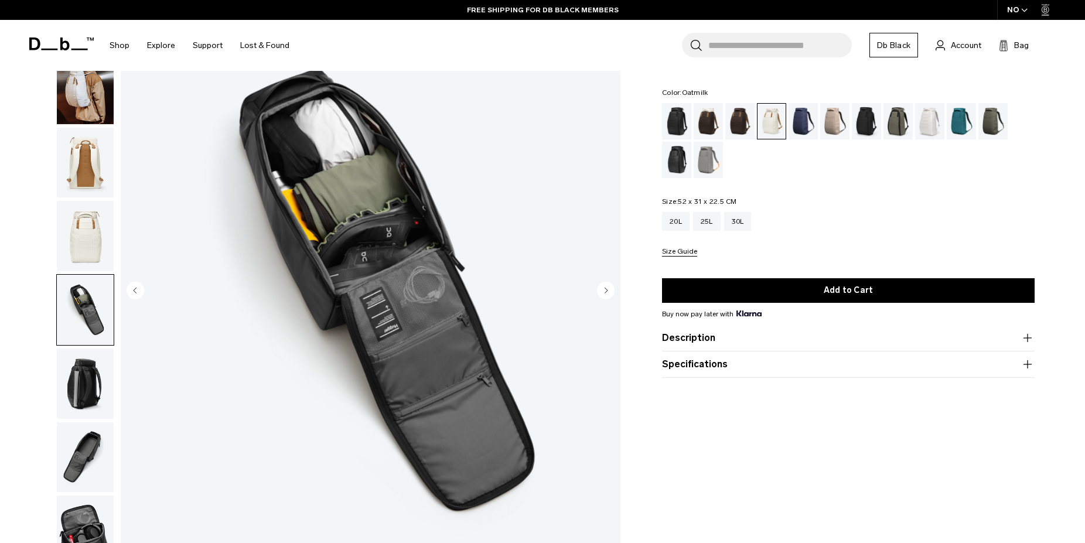
click at [140, 287] on circle "Previous slide" at bounding box center [136, 290] width 18 height 18
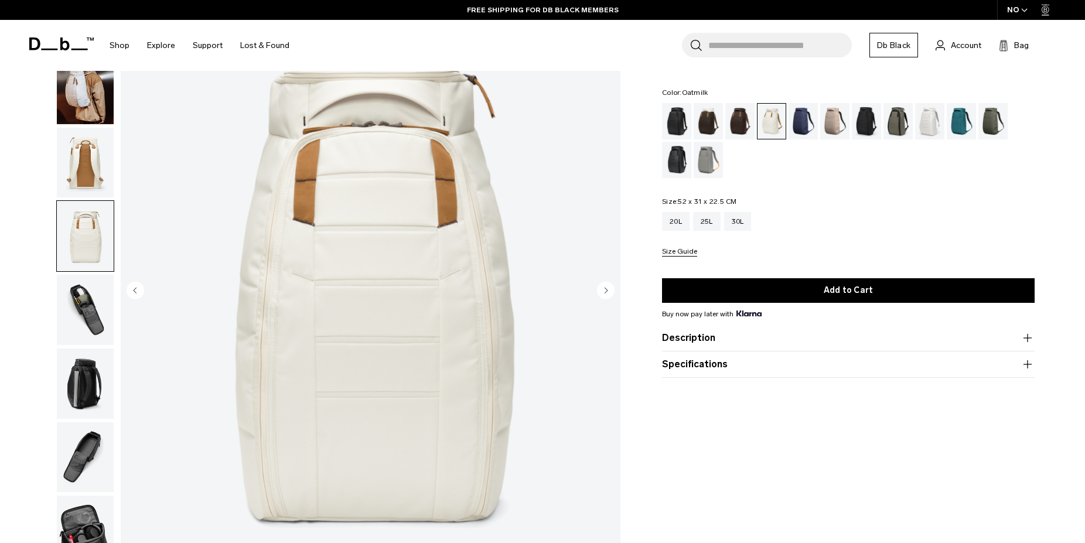
click at [140, 287] on circle "Previous slide" at bounding box center [136, 290] width 18 height 18
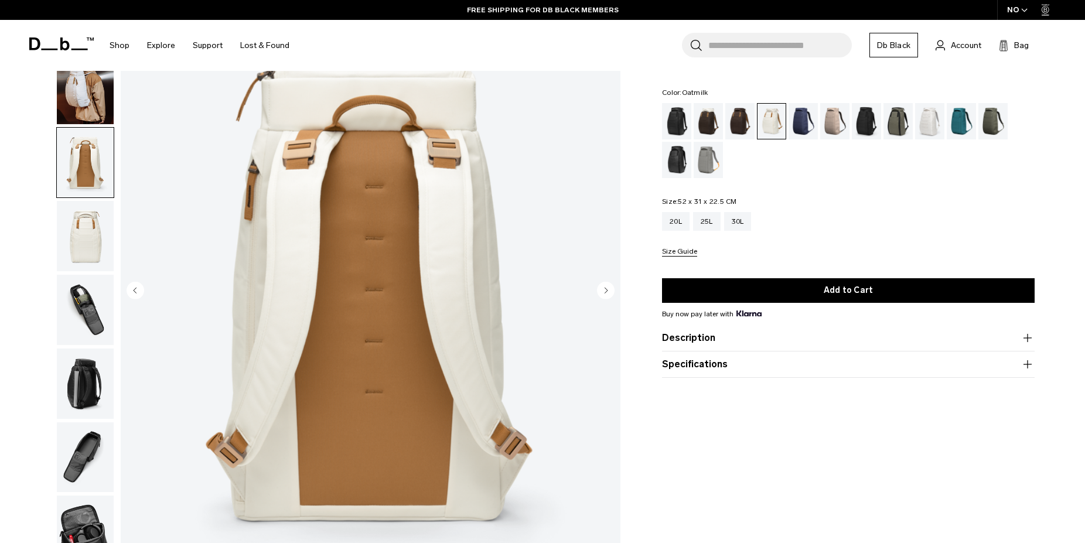
click at [140, 287] on circle "Previous slide" at bounding box center [136, 290] width 18 height 18
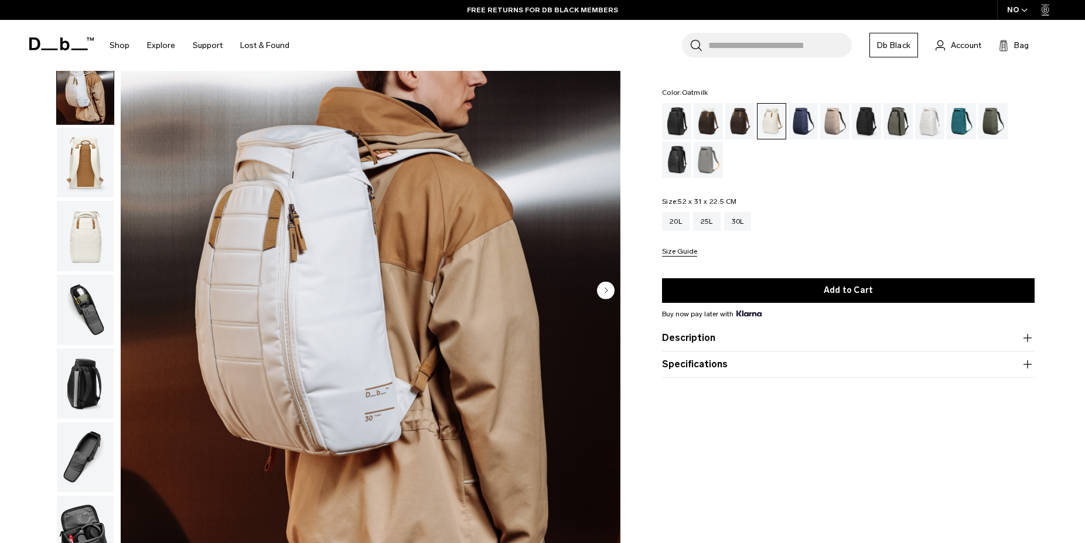
click at [599, 290] on circle "Next slide" at bounding box center [606, 290] width 18 height 18
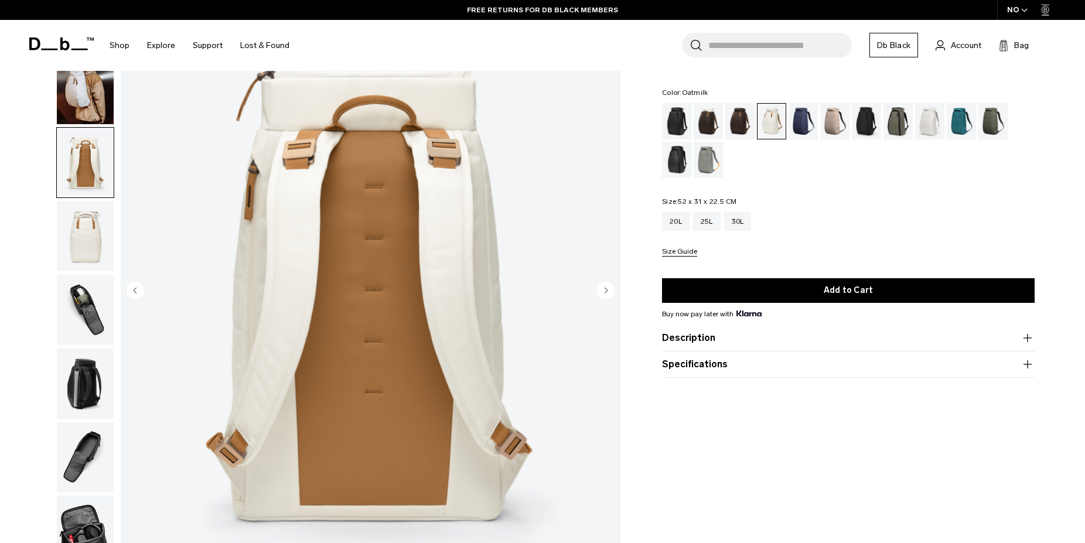
click at [605, 287] on circle "Next slide" at bounding box center [606, 290] width 18 height 18
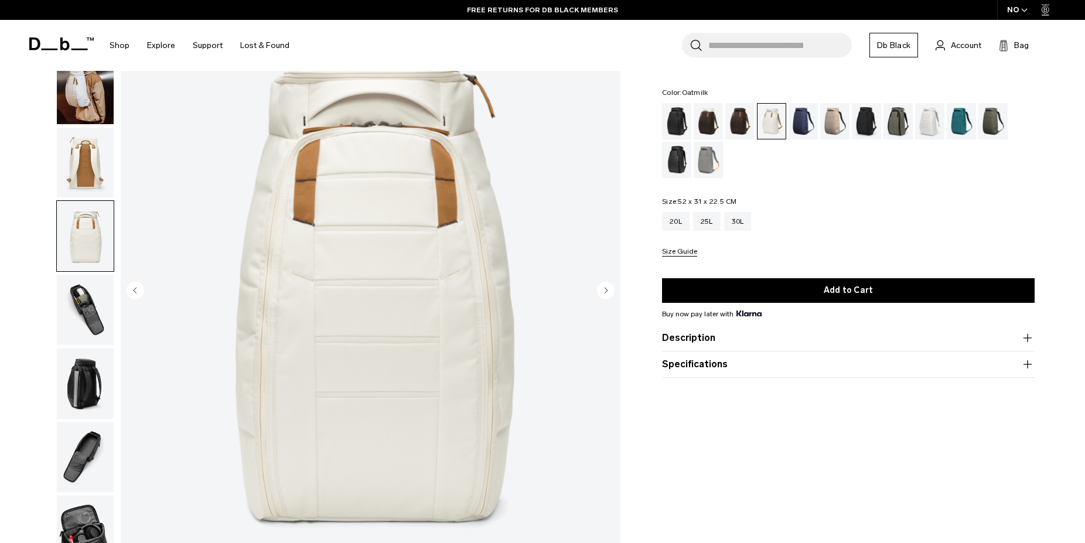
click at [605, 287] on circle "Next slide" at bounding box center [606, 290] width 18 height 18
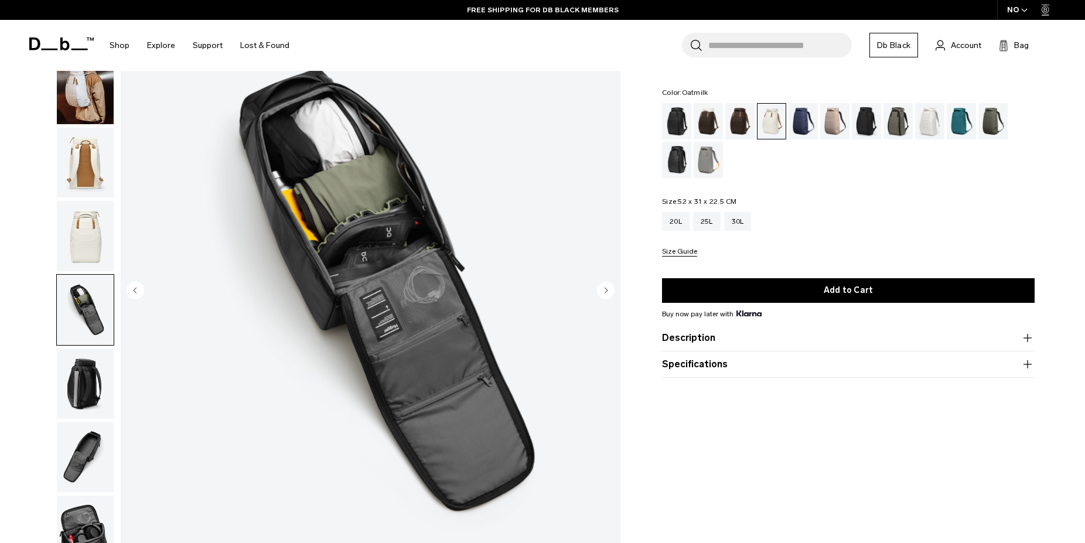
click at [90, 207] on img "button" at bounding box center [85, 236] width 57 height 70
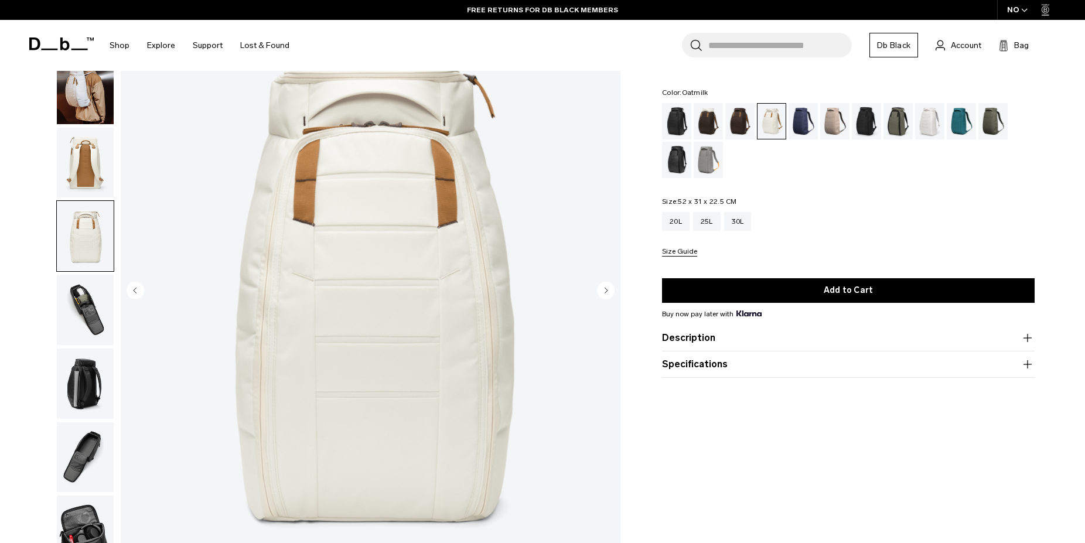
click at [88, 150] on img "button" at bounding box center [85, 163] width 57 height 70
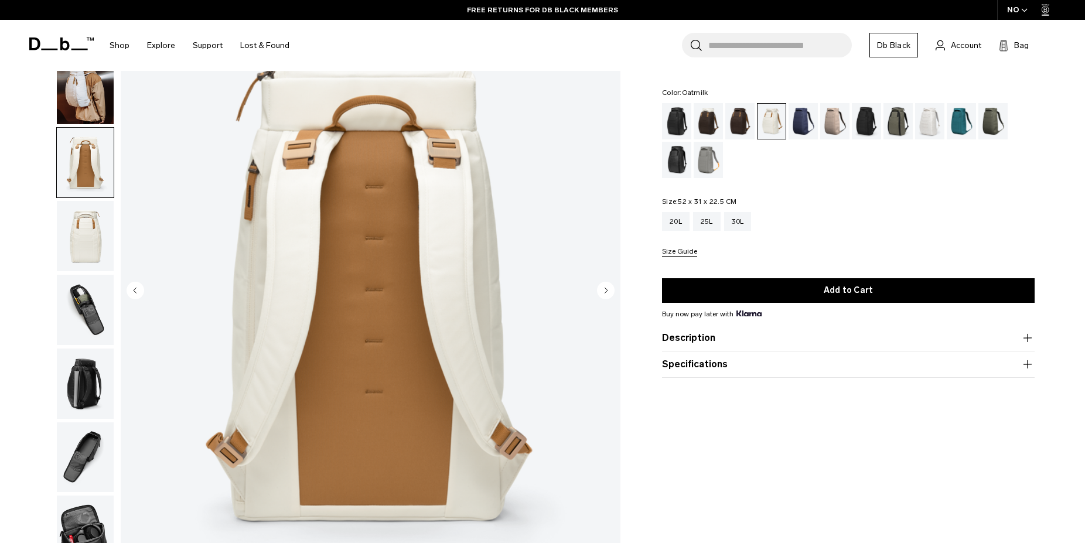
click at [63, 422] on img "button" at bounding box center [85, 457] width 57 height 70
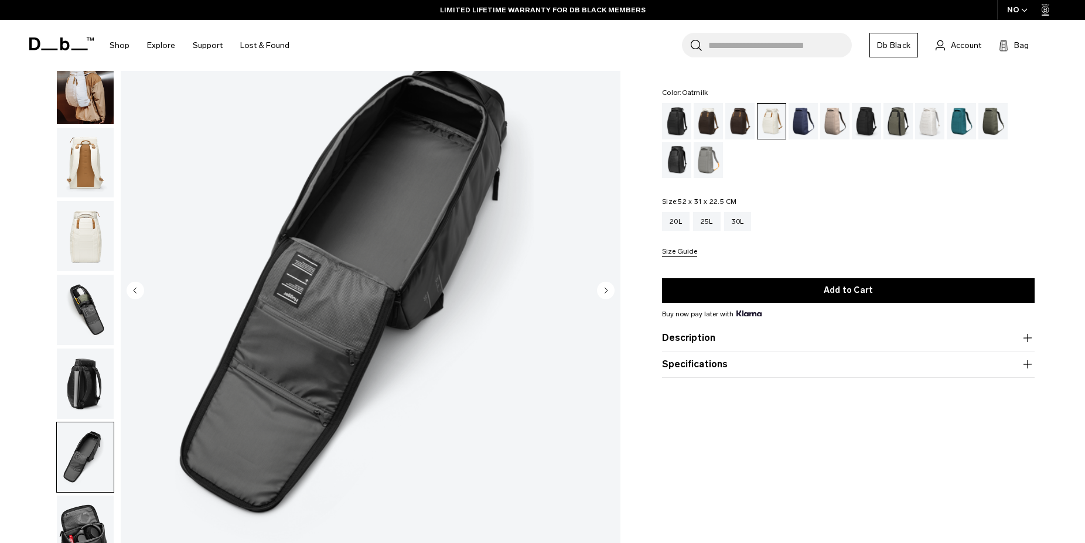
click at [97, 201] on img "button" at bounding box center [85, 236] width 57 height 70
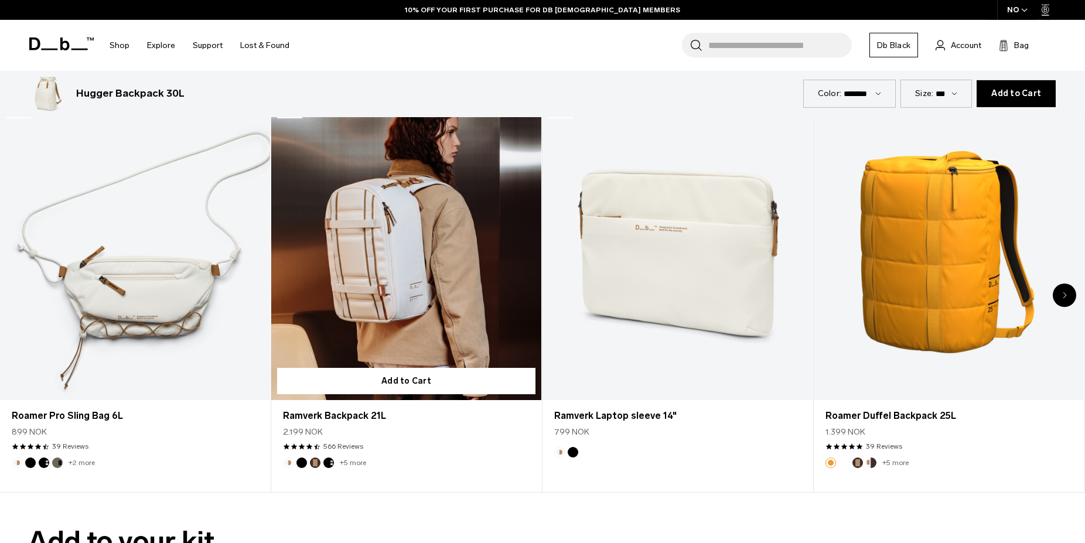
scroll to position [3286, 0]
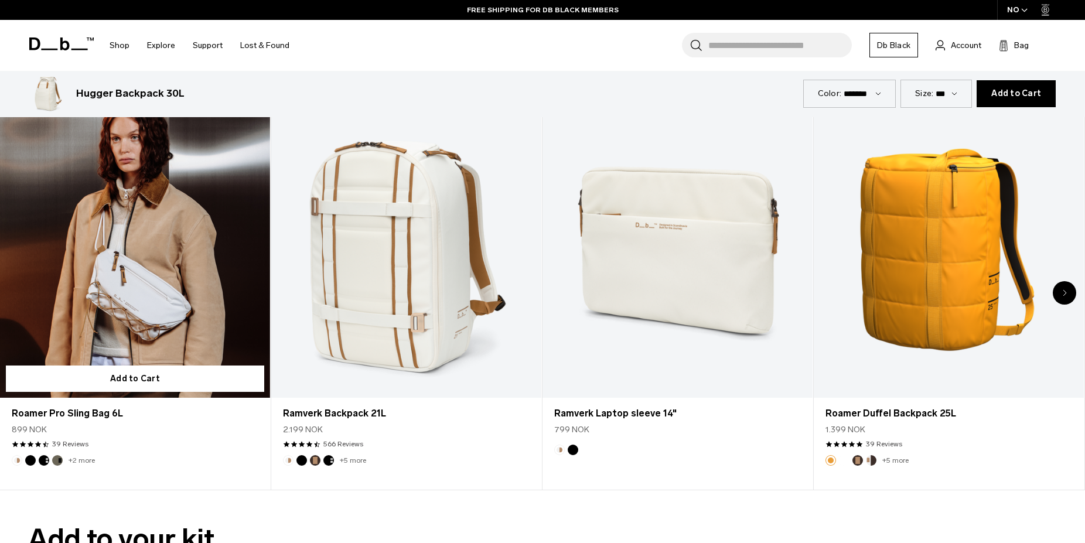
click at [150, 252] on link "Roamer Pro Sling Bag 6L" at bounding box center [135, 248] width 270 height 300
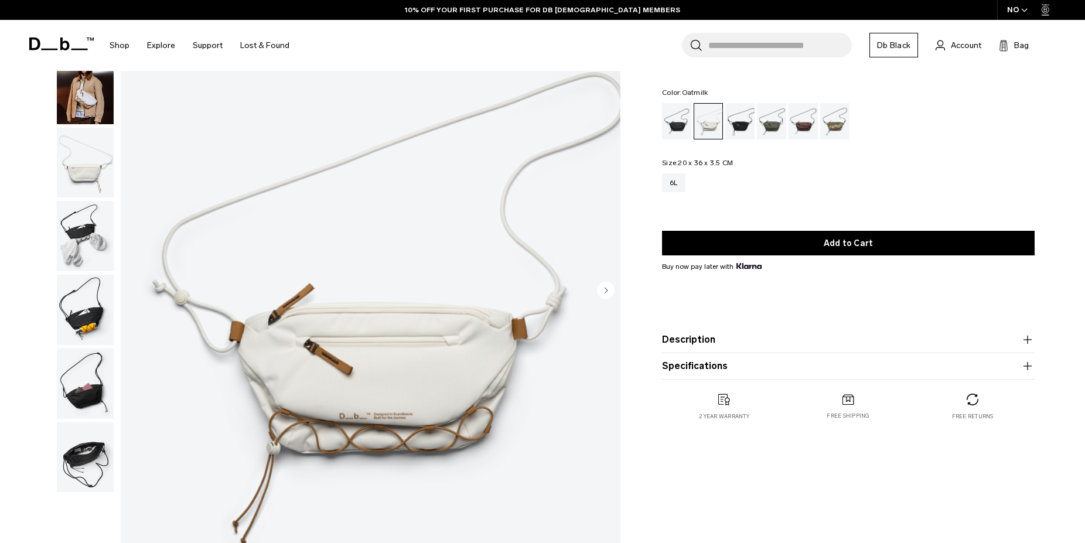
scroll to position [100, 0]
click at [81, 129] on img "button" at bounding box center [85, 163] width 57 height 70
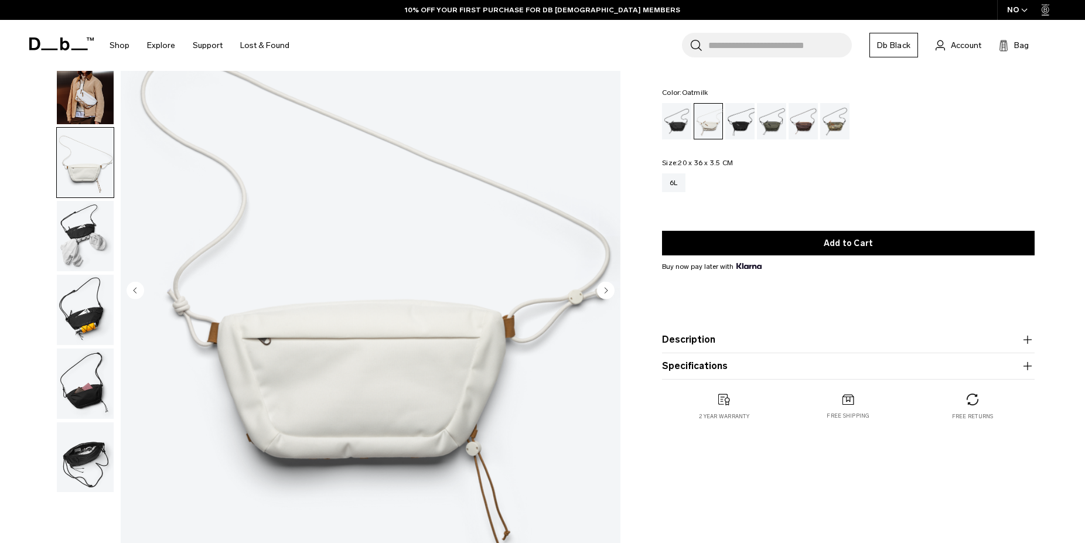
click at [88, 201] on img "button" at bounding box center [85, 236] width 57 height 70
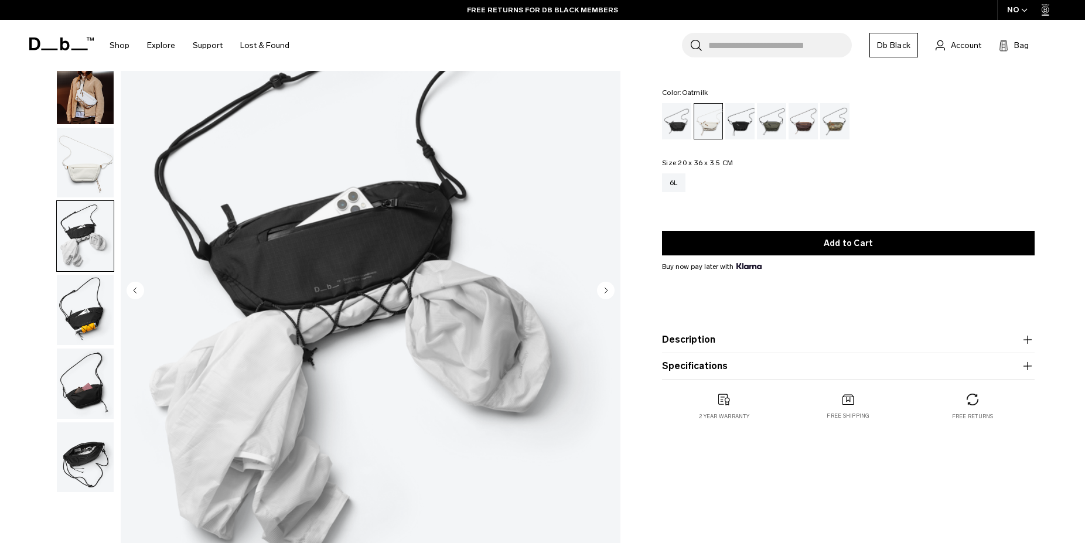
click at [88, 275] on img "button" at bounding box center [85, 310] width 57 height 70
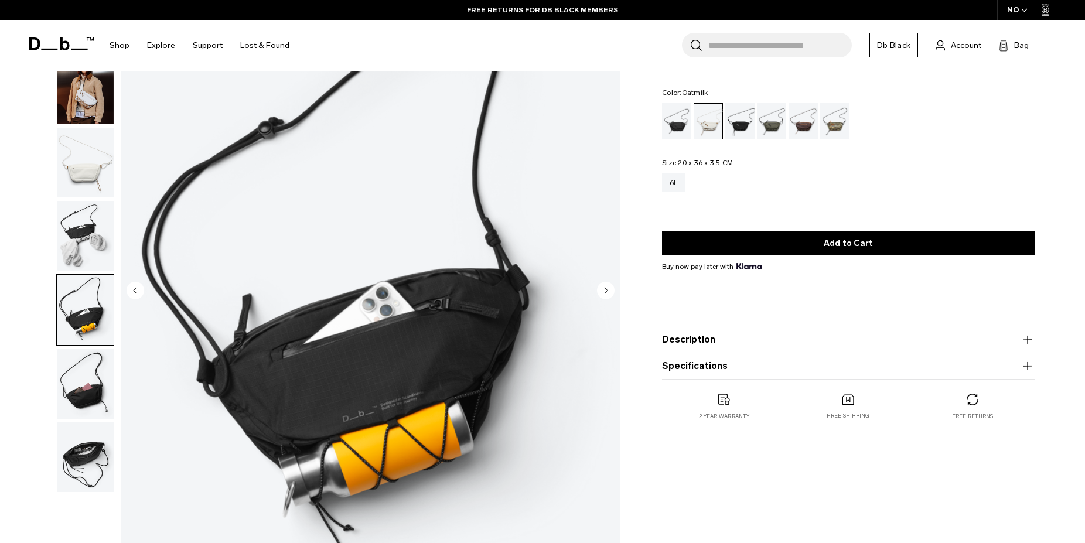
click at [87, 349] on img "button" at bounding box center [85, 384] width 57 height 70
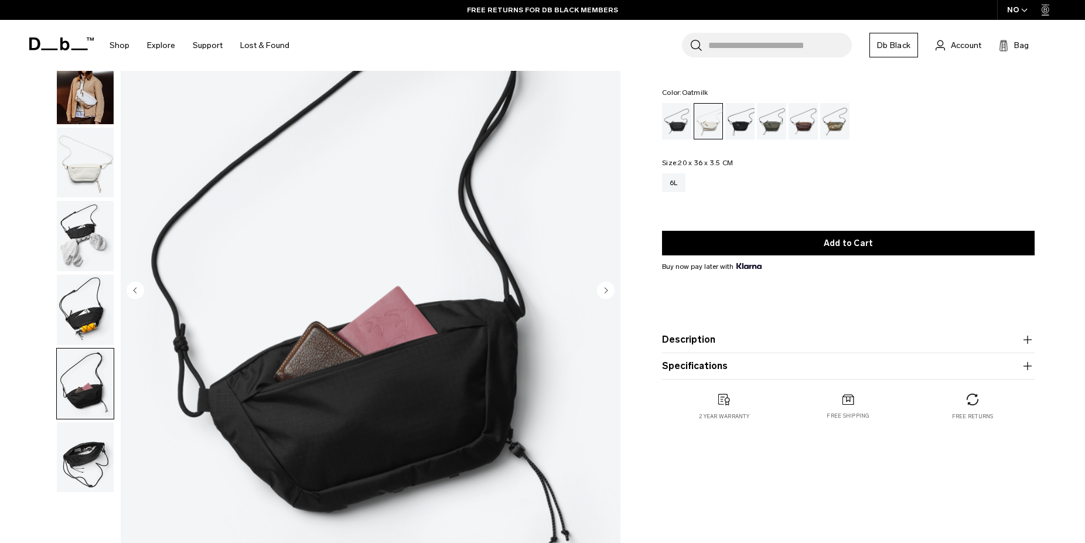
click at [67, 422] on img "button" at bounding box center [85, 457] width 57 height 70
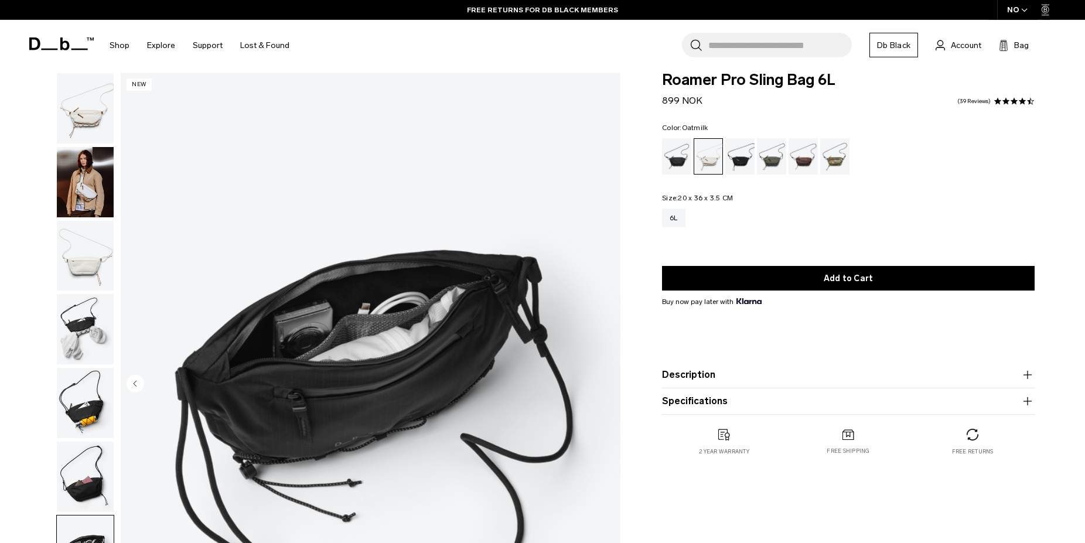
scroll to position [0, 0]
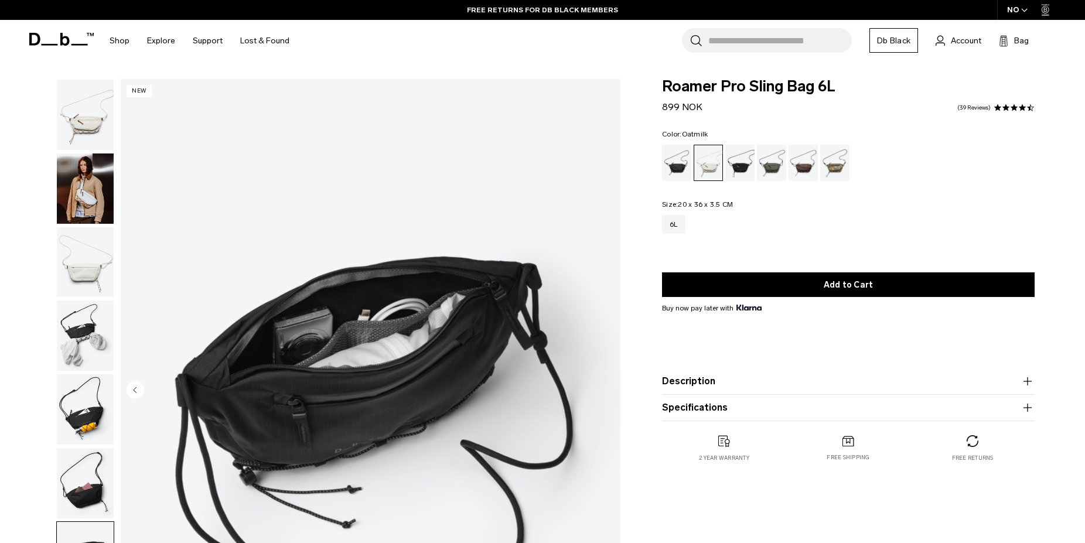
click at [80, 177] on img "button" at bounding box center [85, 188] width 57 height 70
